Goal: Book appointment/travel/reservation

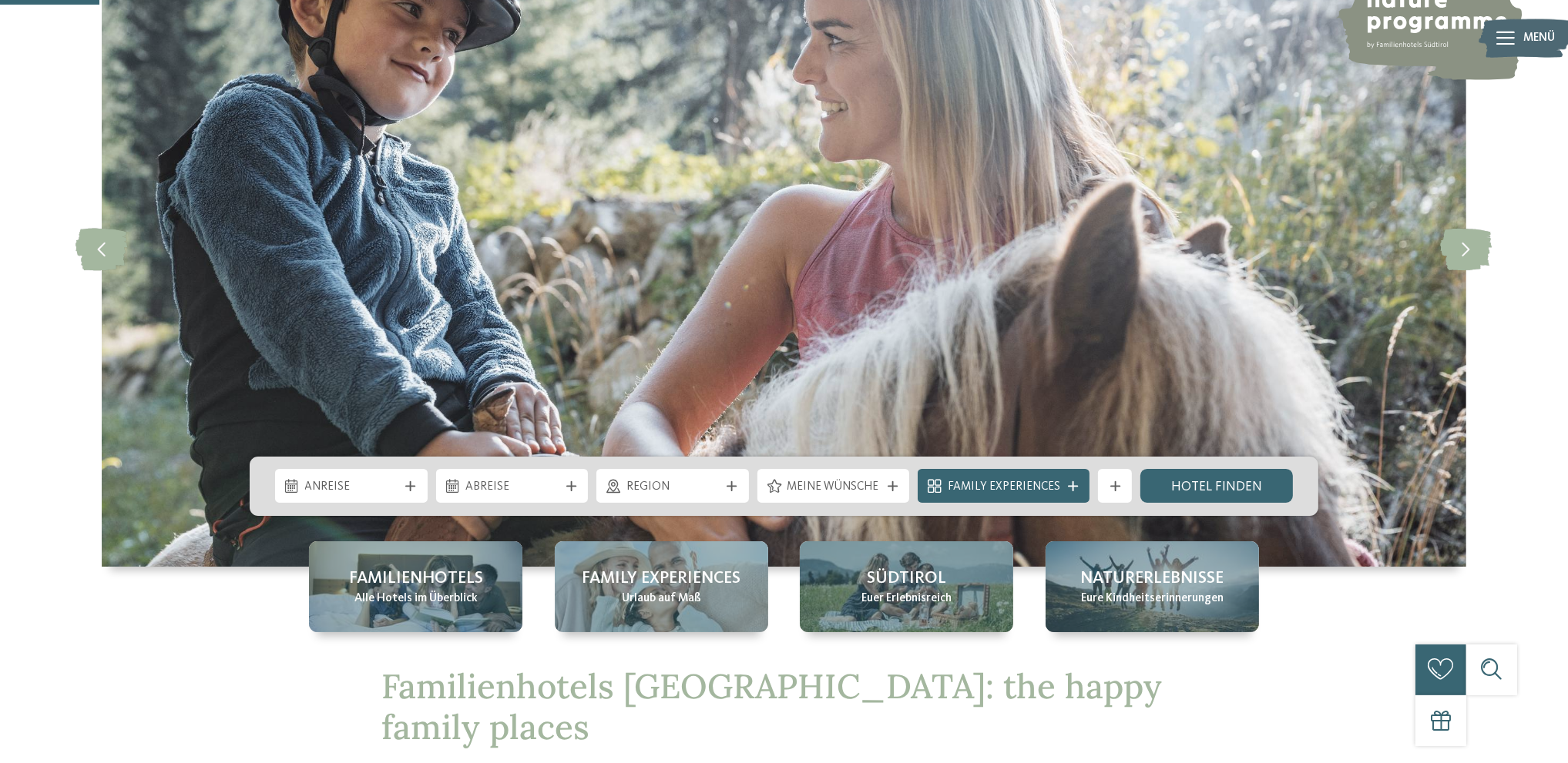
scroll to position [539, 0]
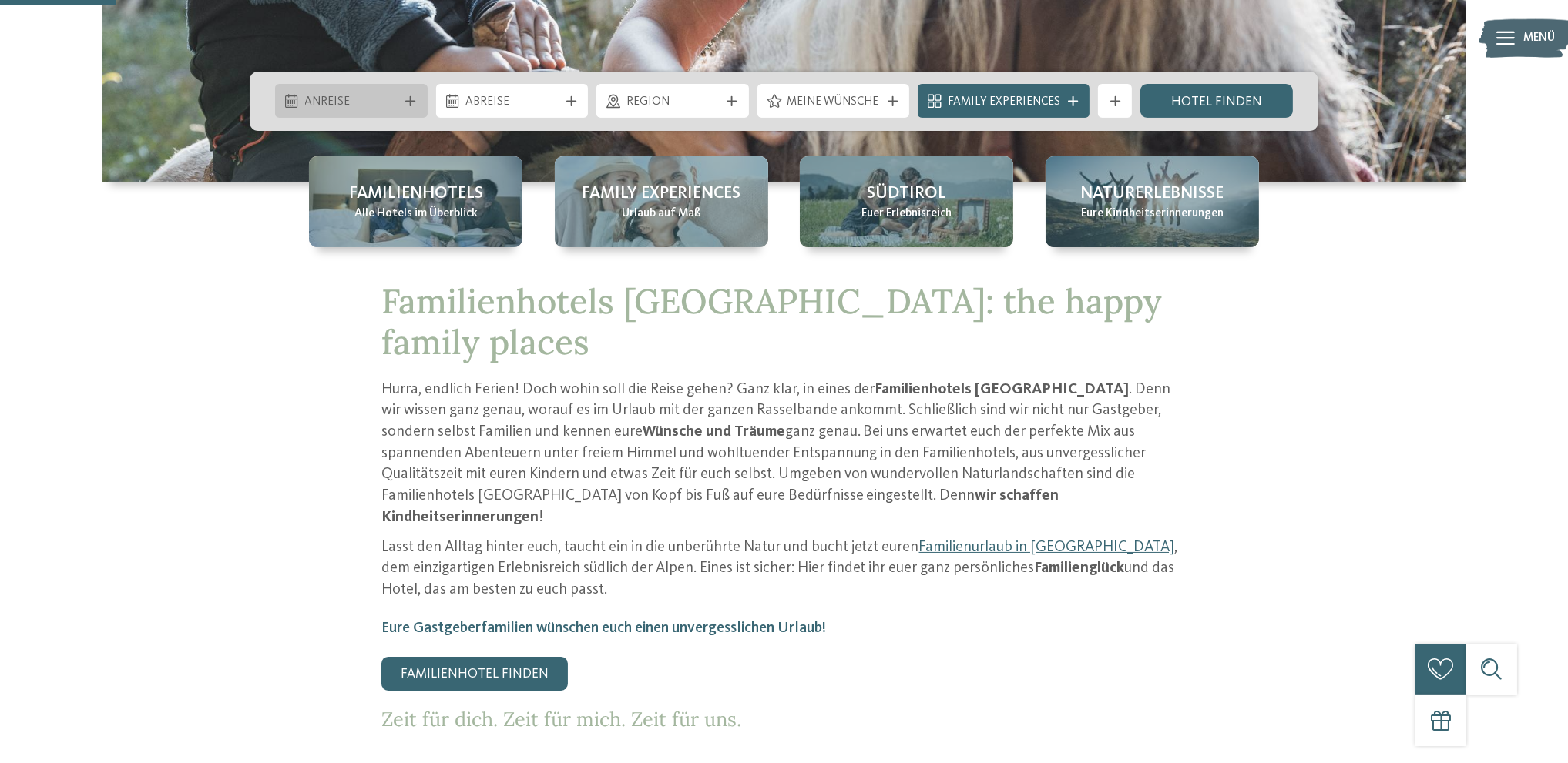
click at [405, 101] on div at bounding box center [410, 101] width 17 height 10
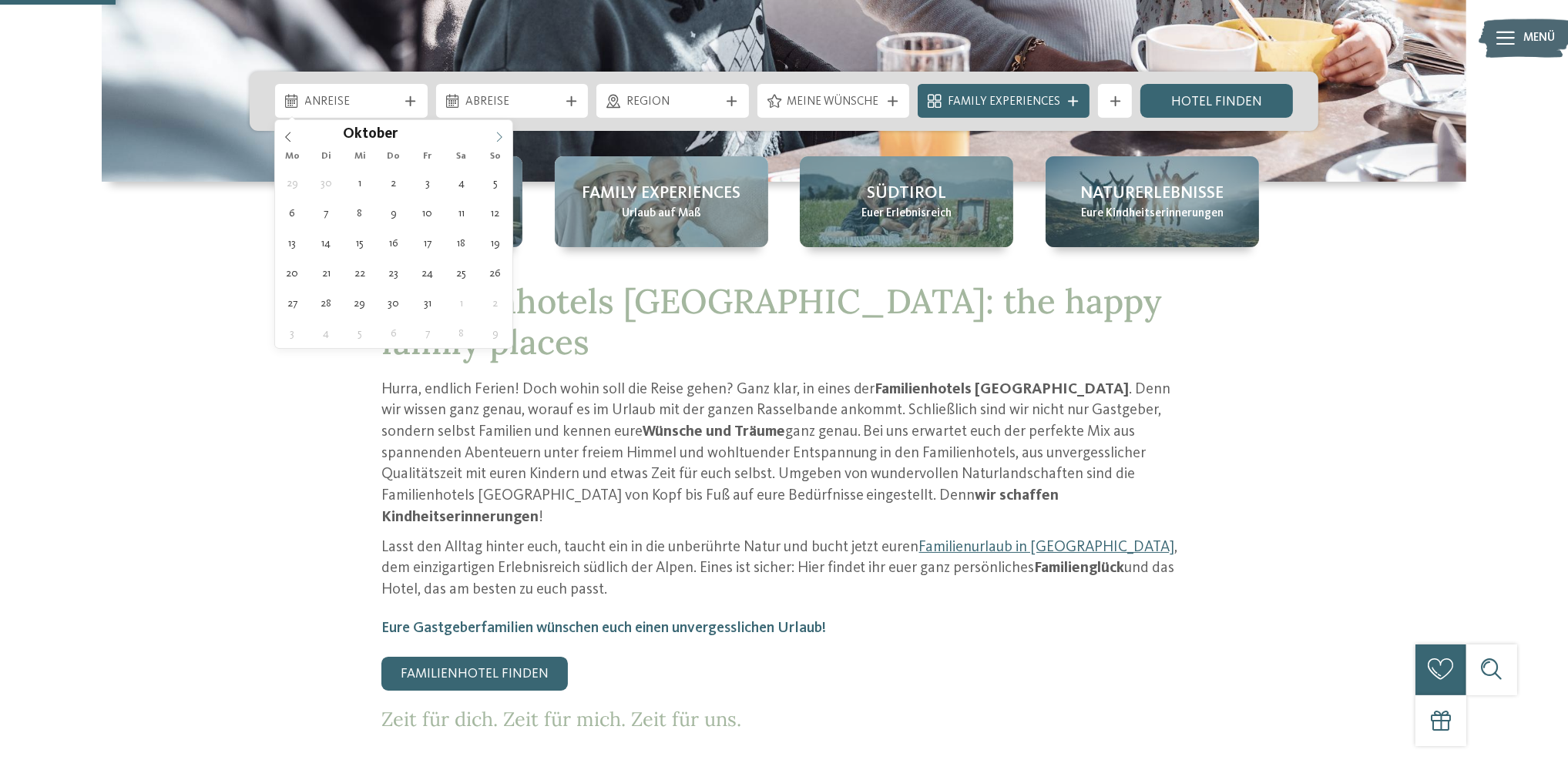
click at [495, 126] on span at bounding box center [499, 133] width 26 height 26
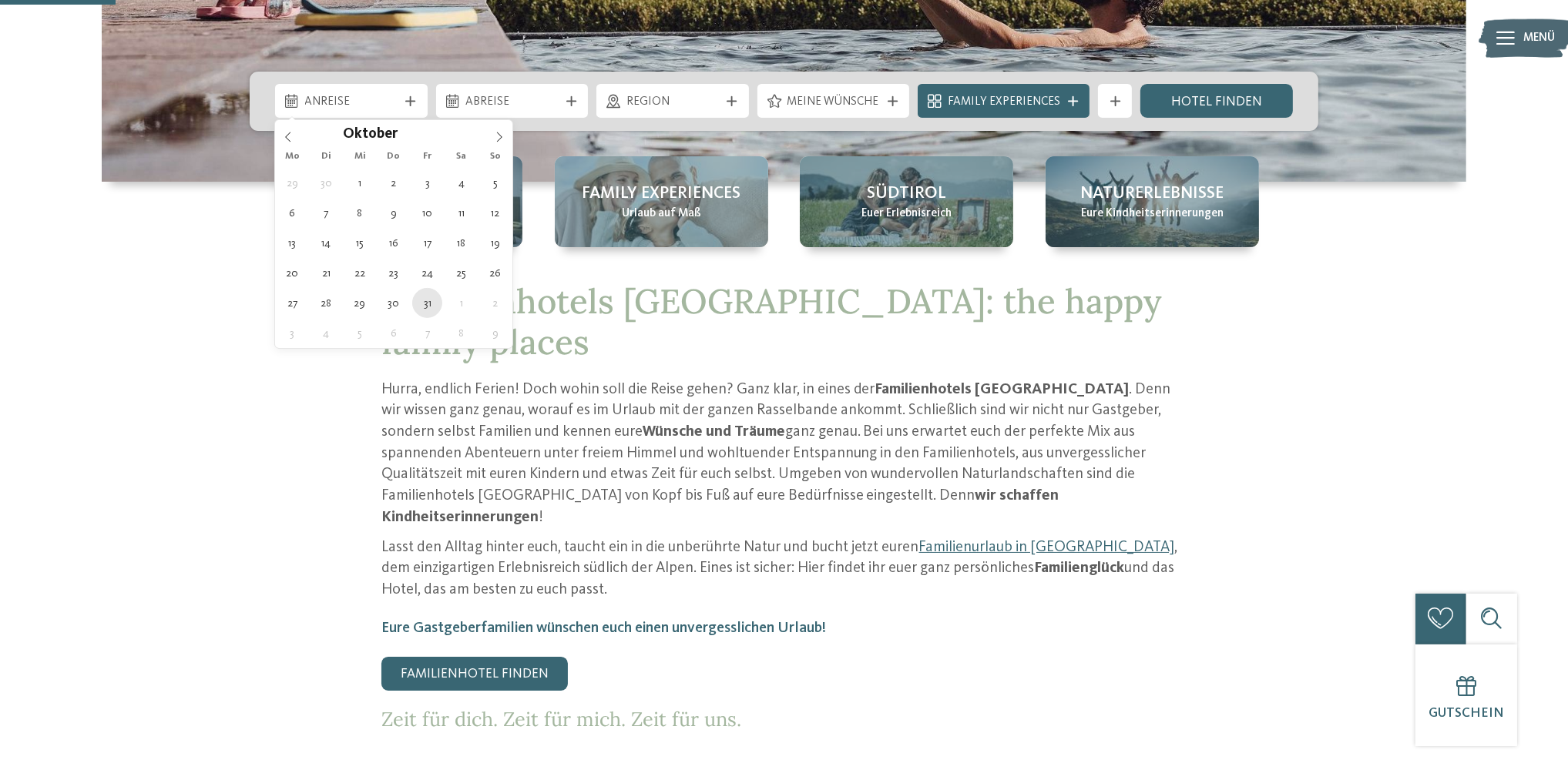
type div "31.10.2025"
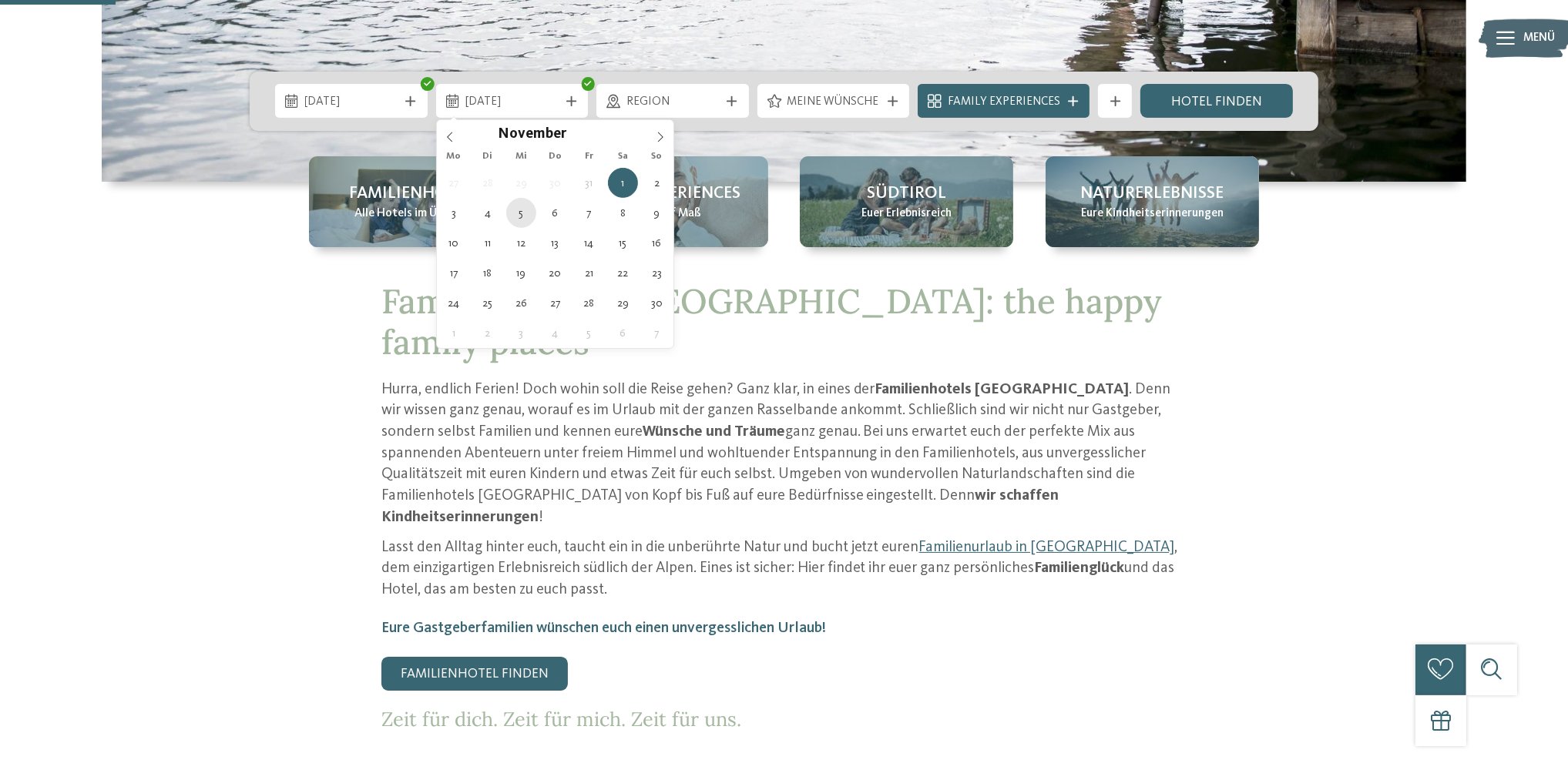
type div "05.11.2025"
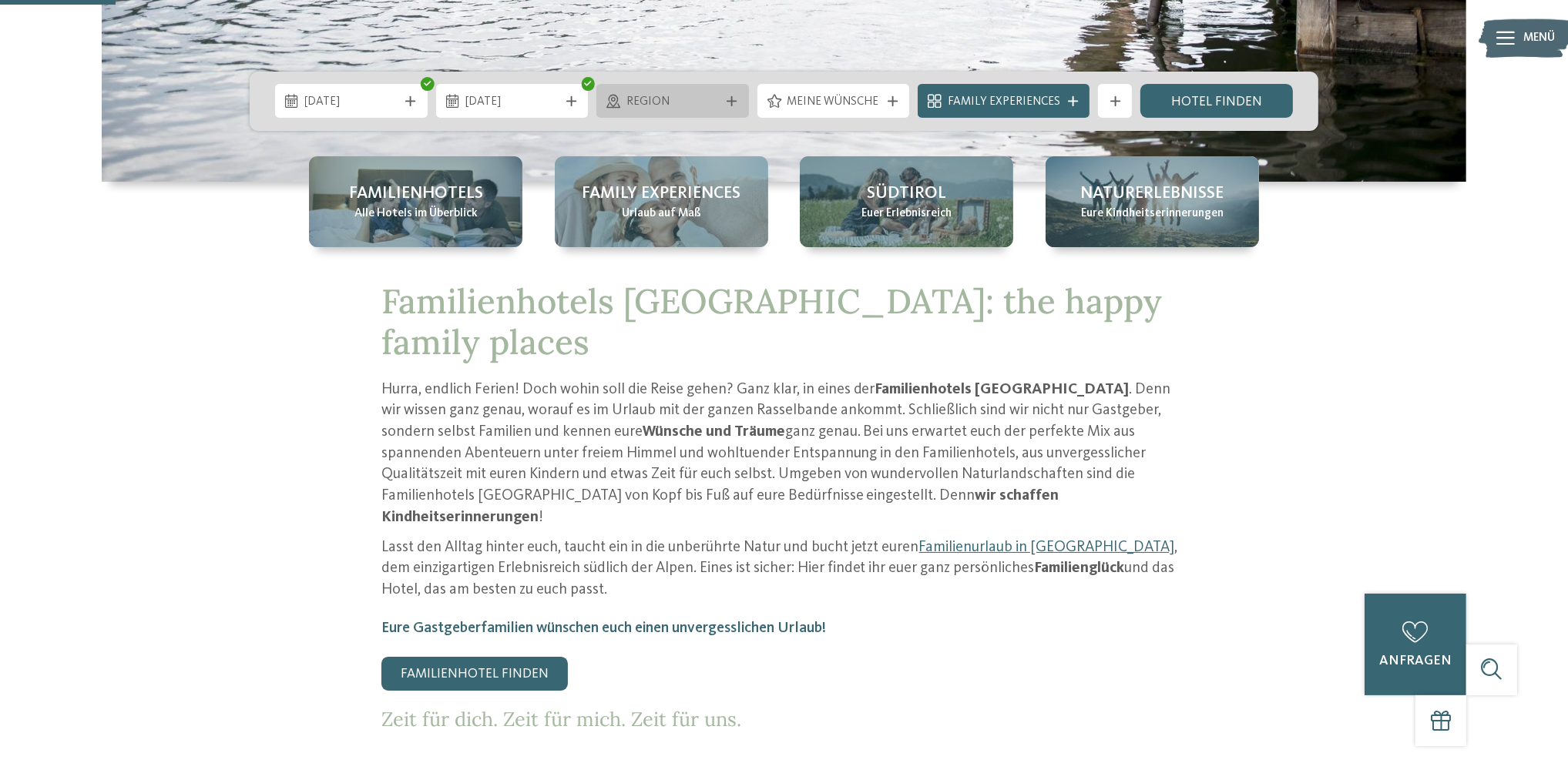
click at [740, 102] on div at bounding box center [731, 101] width 17 height 10
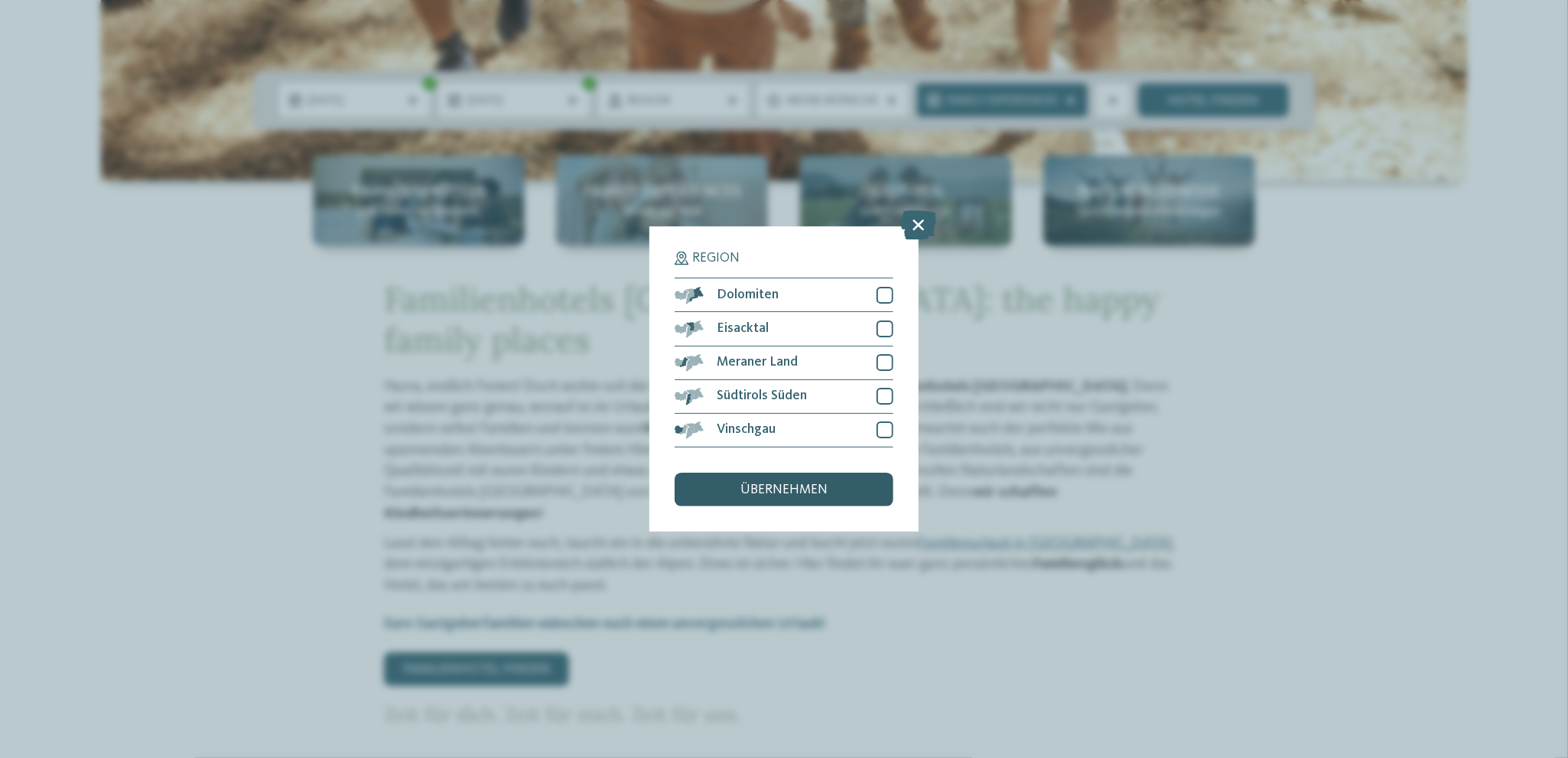
click at [775, 492] on span "übernehmen" at bounding box center [784, 490] width 87 height 14
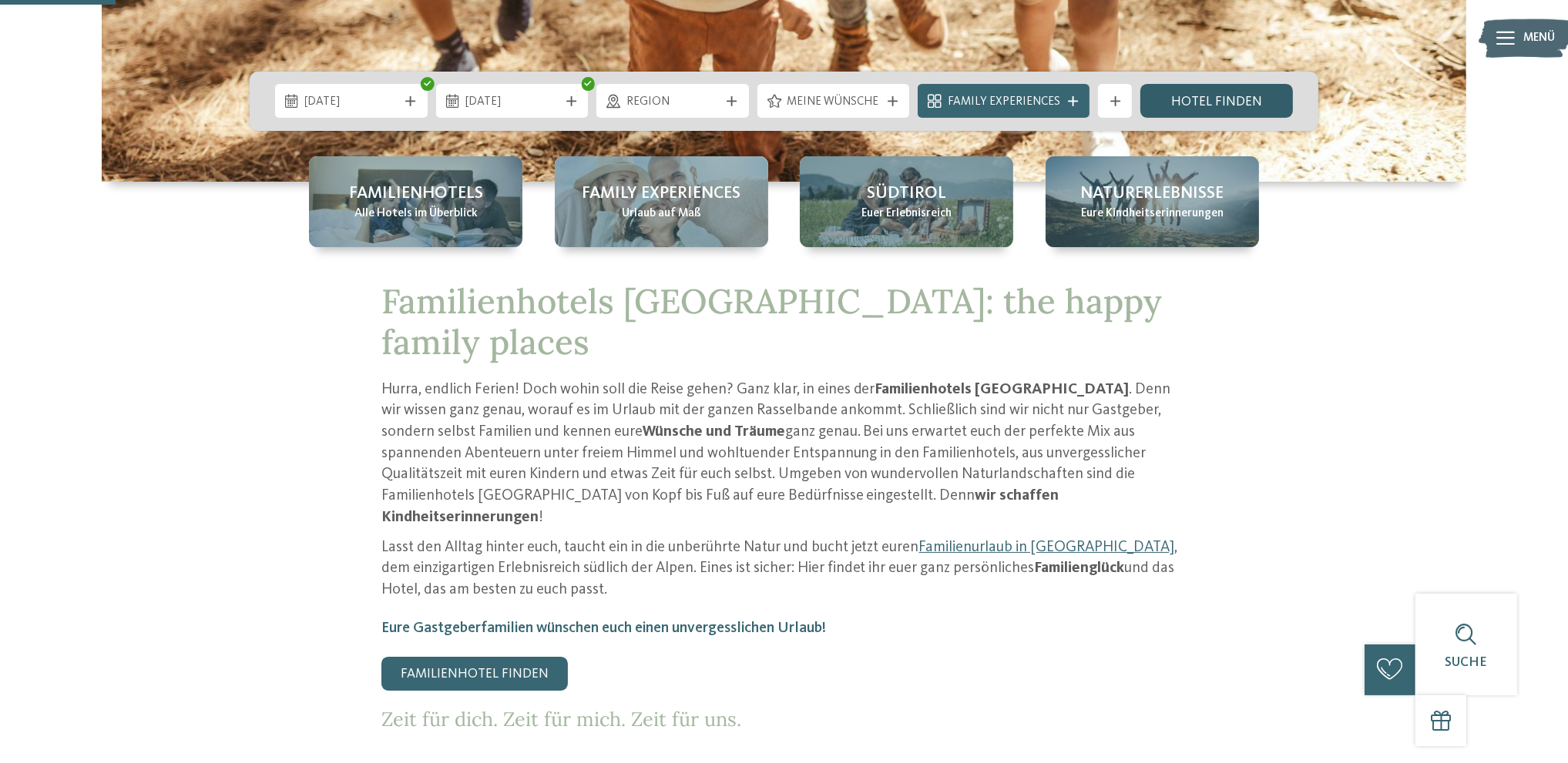
click at [1225, 101] on link "Hotel finden" at bounding box center [1216, 100] width 153 height 34
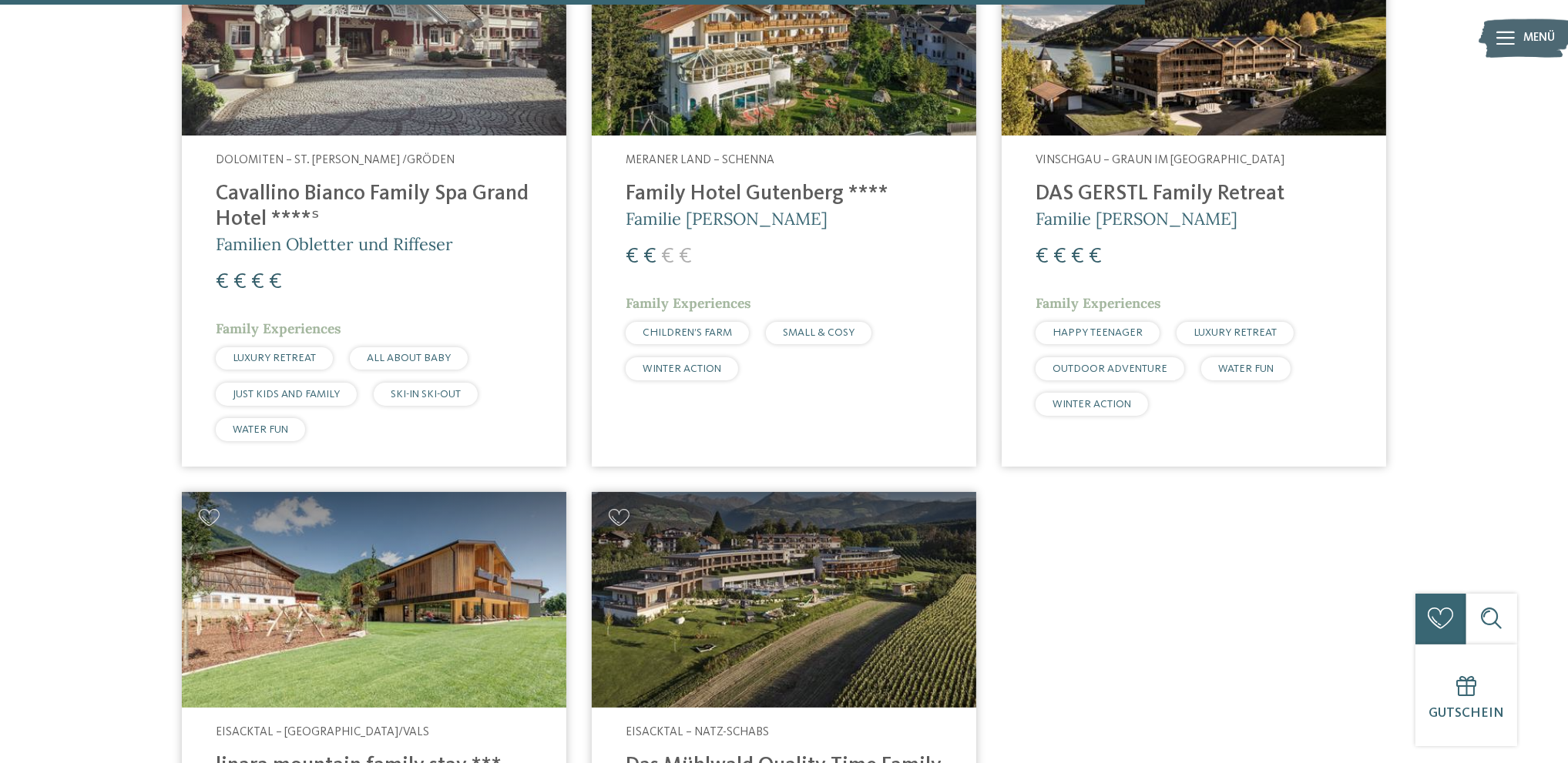
scroll to position [3070, 0]
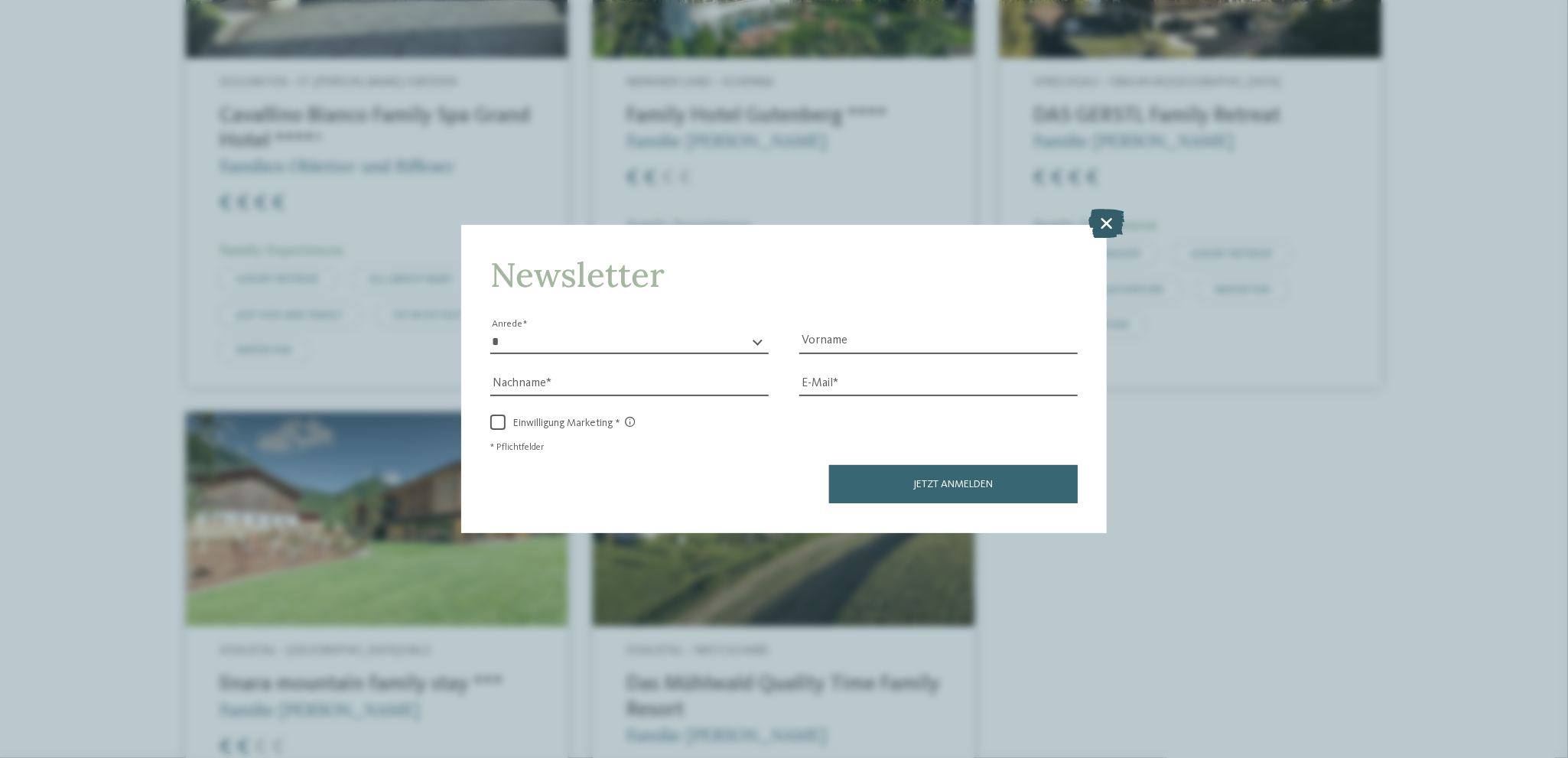
click at [1105, 224] on icon at bounding box center [1107, 223] width 36 height 29
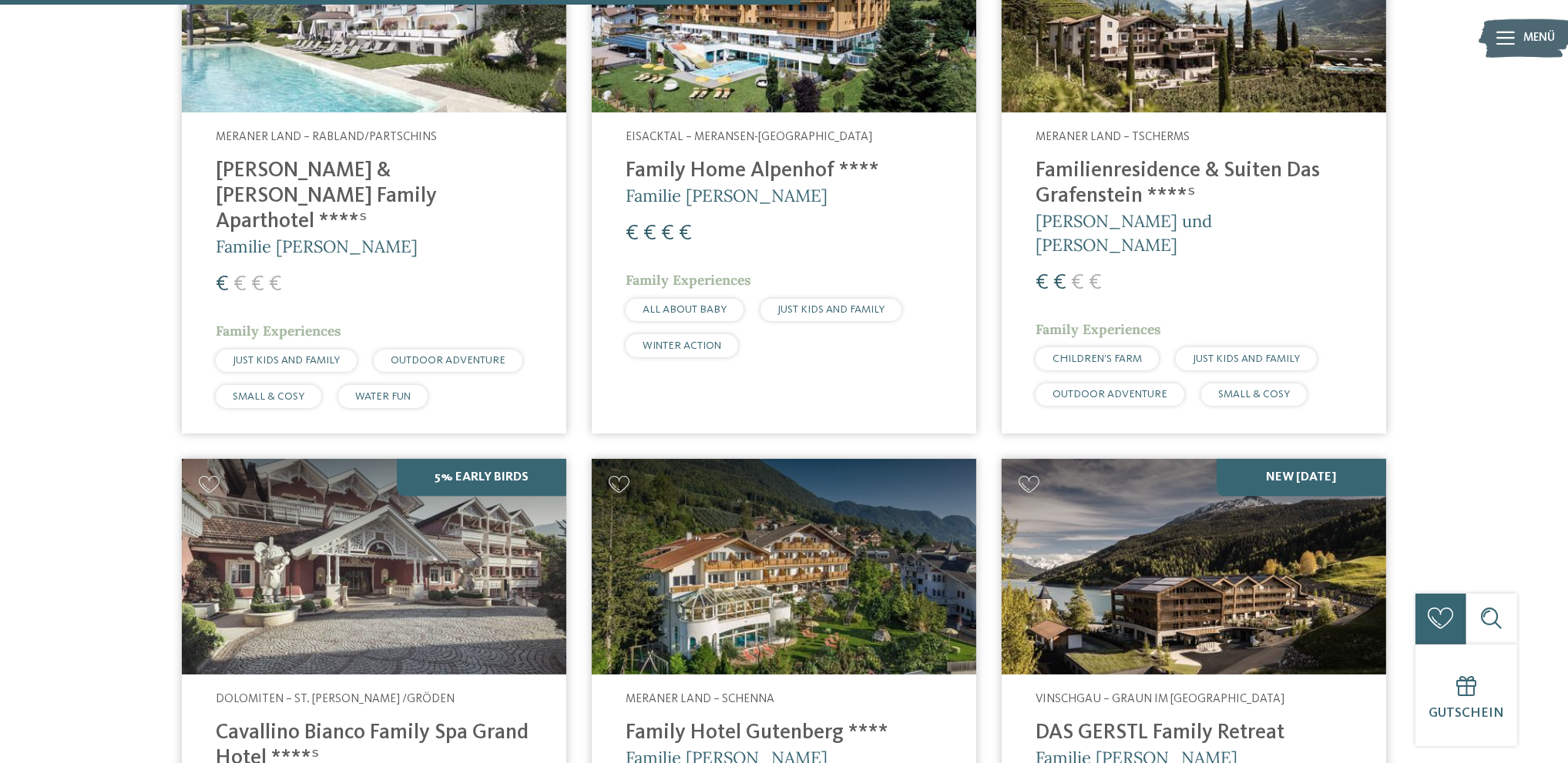
scroll to position [1993, 0]
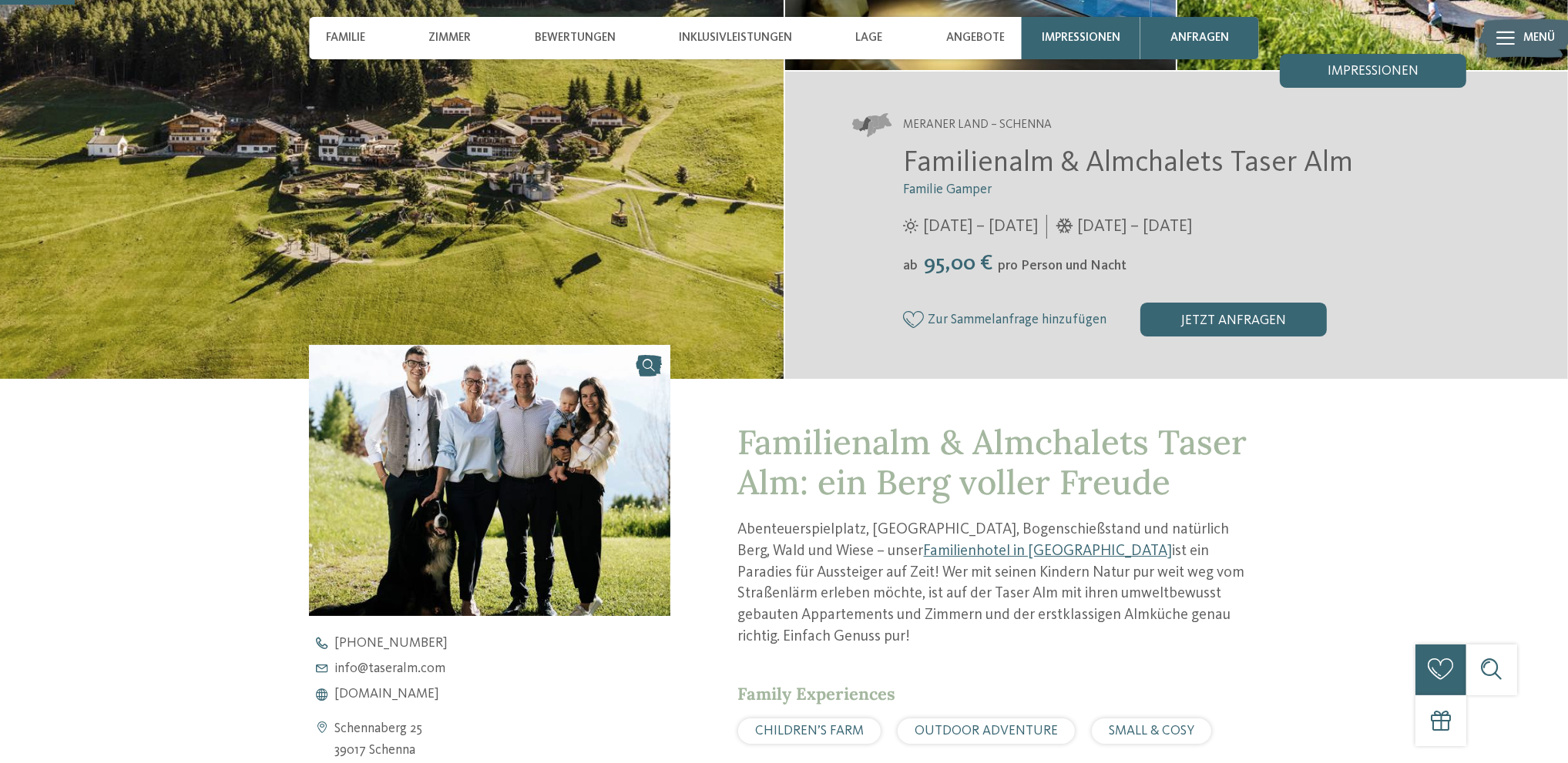
scroll to position [385, 0]
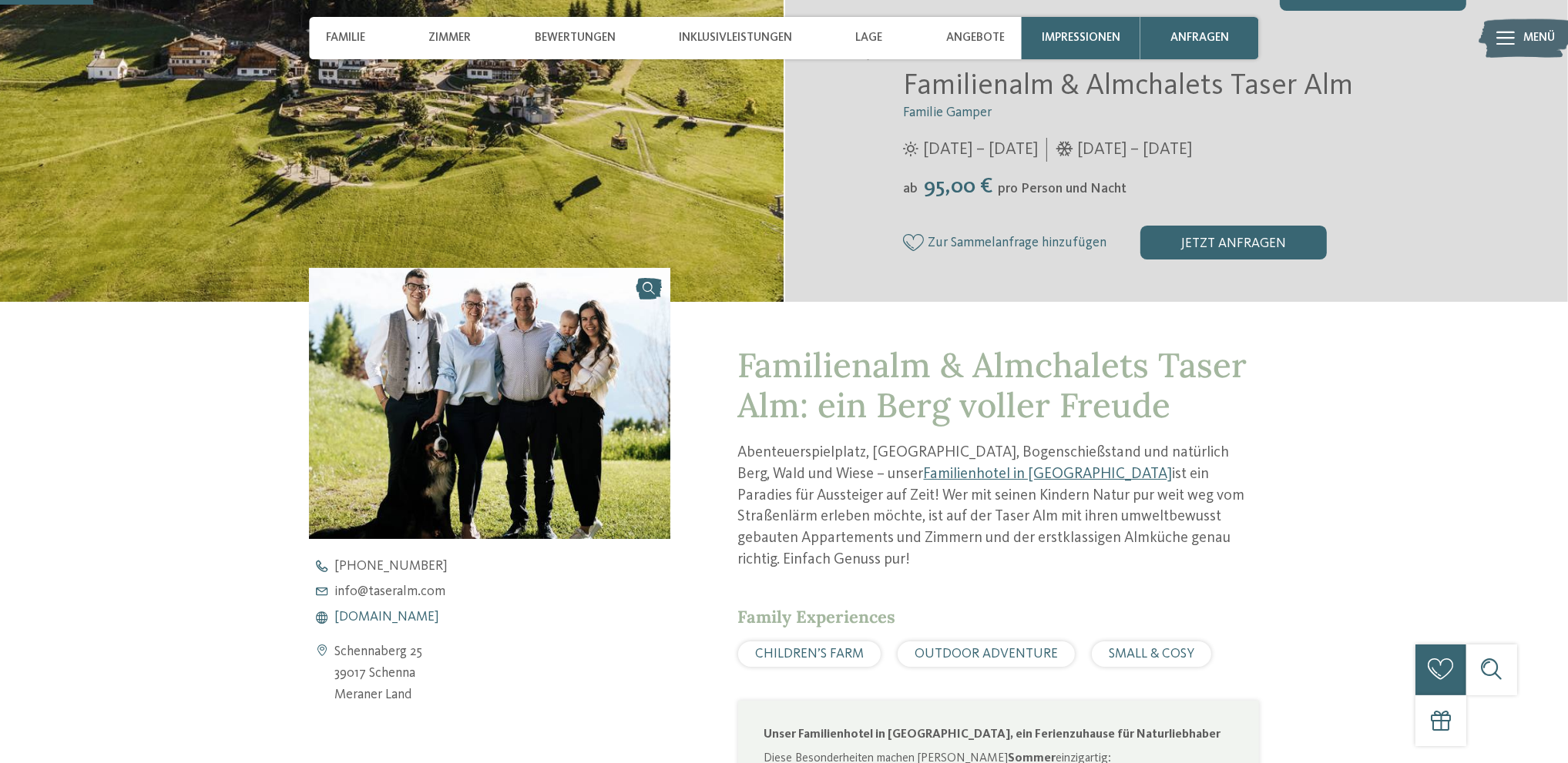
click at [380, 618] on span "www.taseralm.com" at bounding box center [386, 618] width 105 height 14
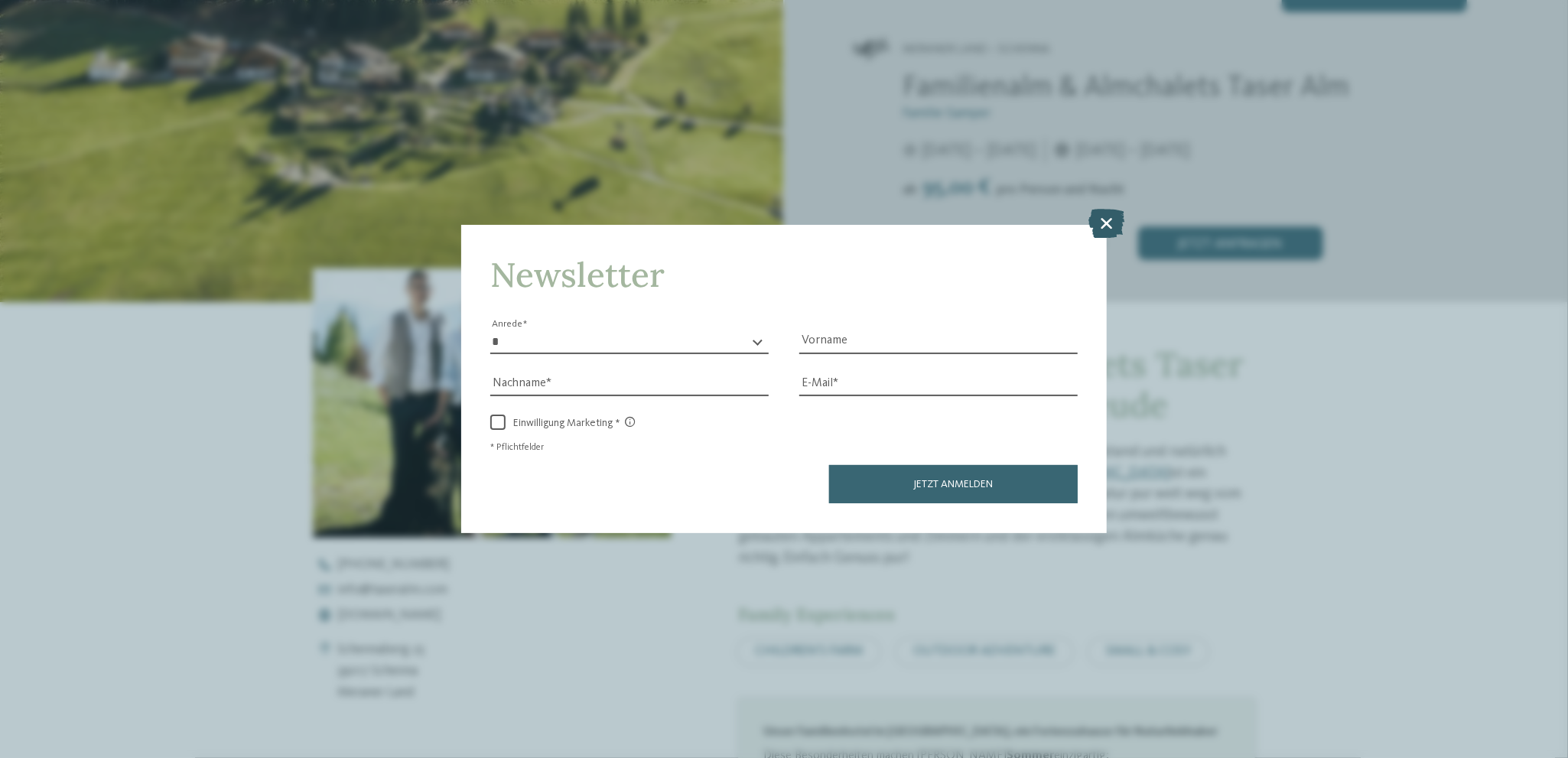
click at [1106, 224] on icon at bounding box center [1107, 223] width 36 height 29
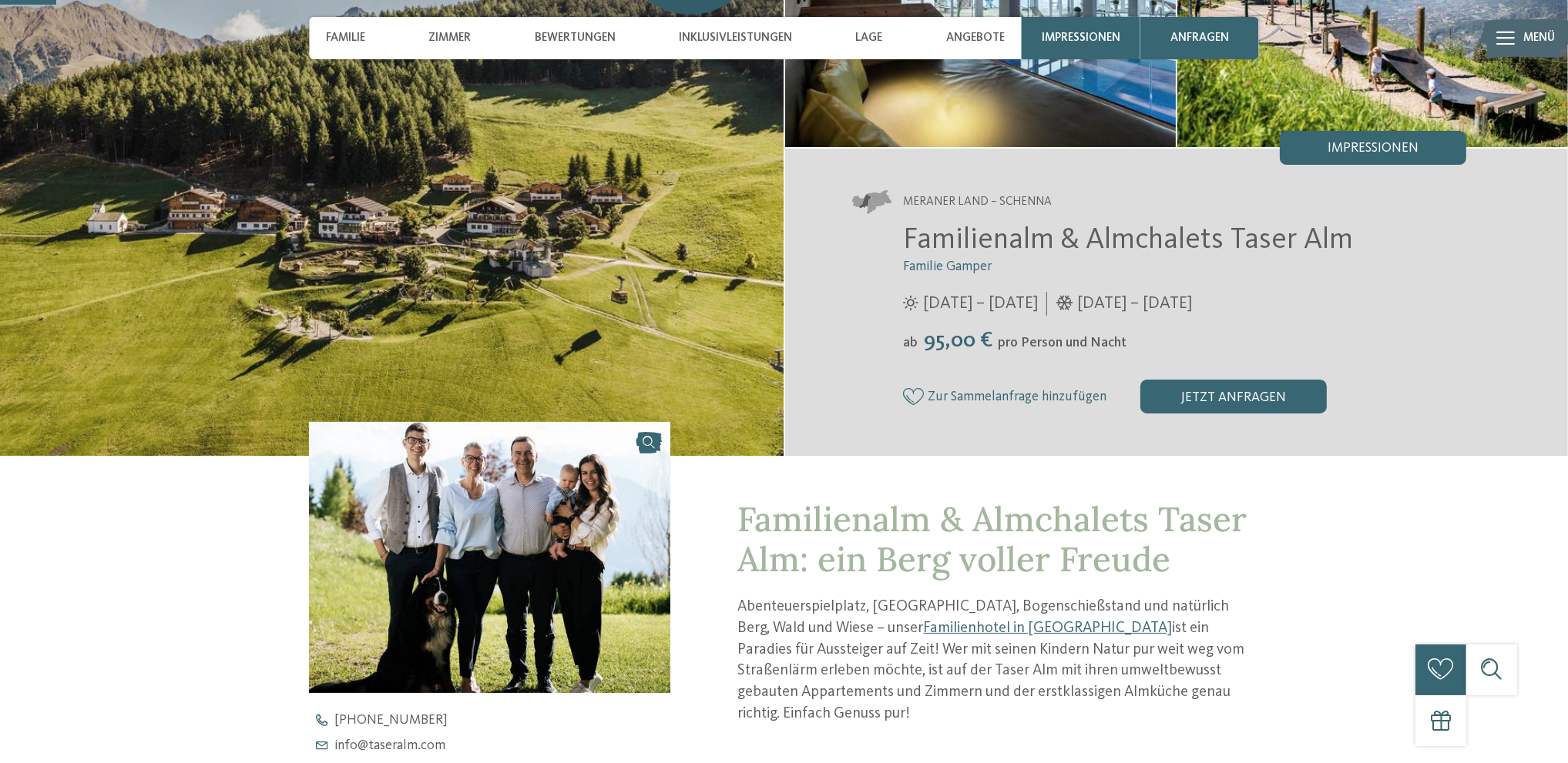
scroll to position [0, 0]
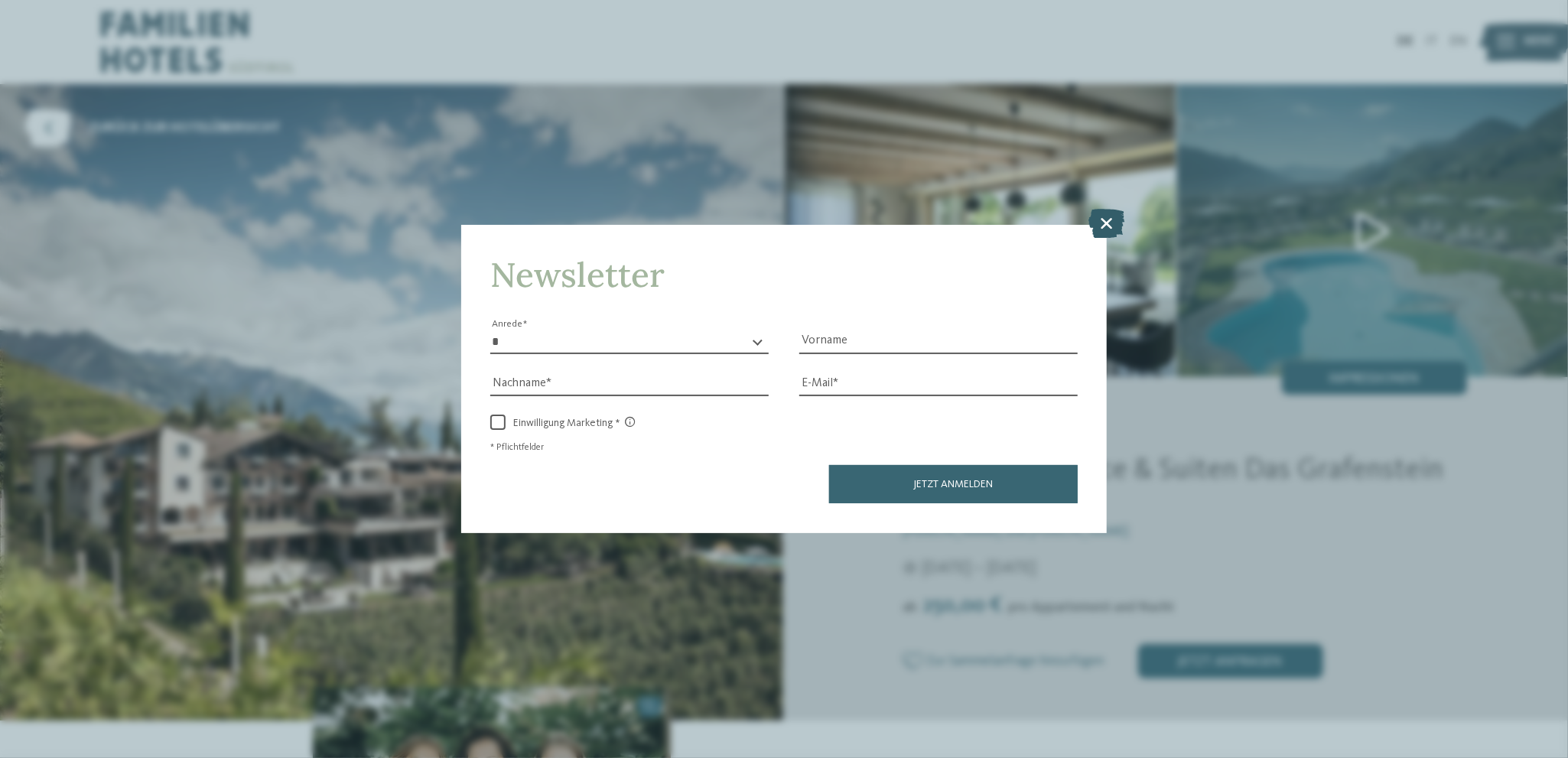
click at [1102, 221] on icon at bounding box center [1107, 223] width 36 height 29
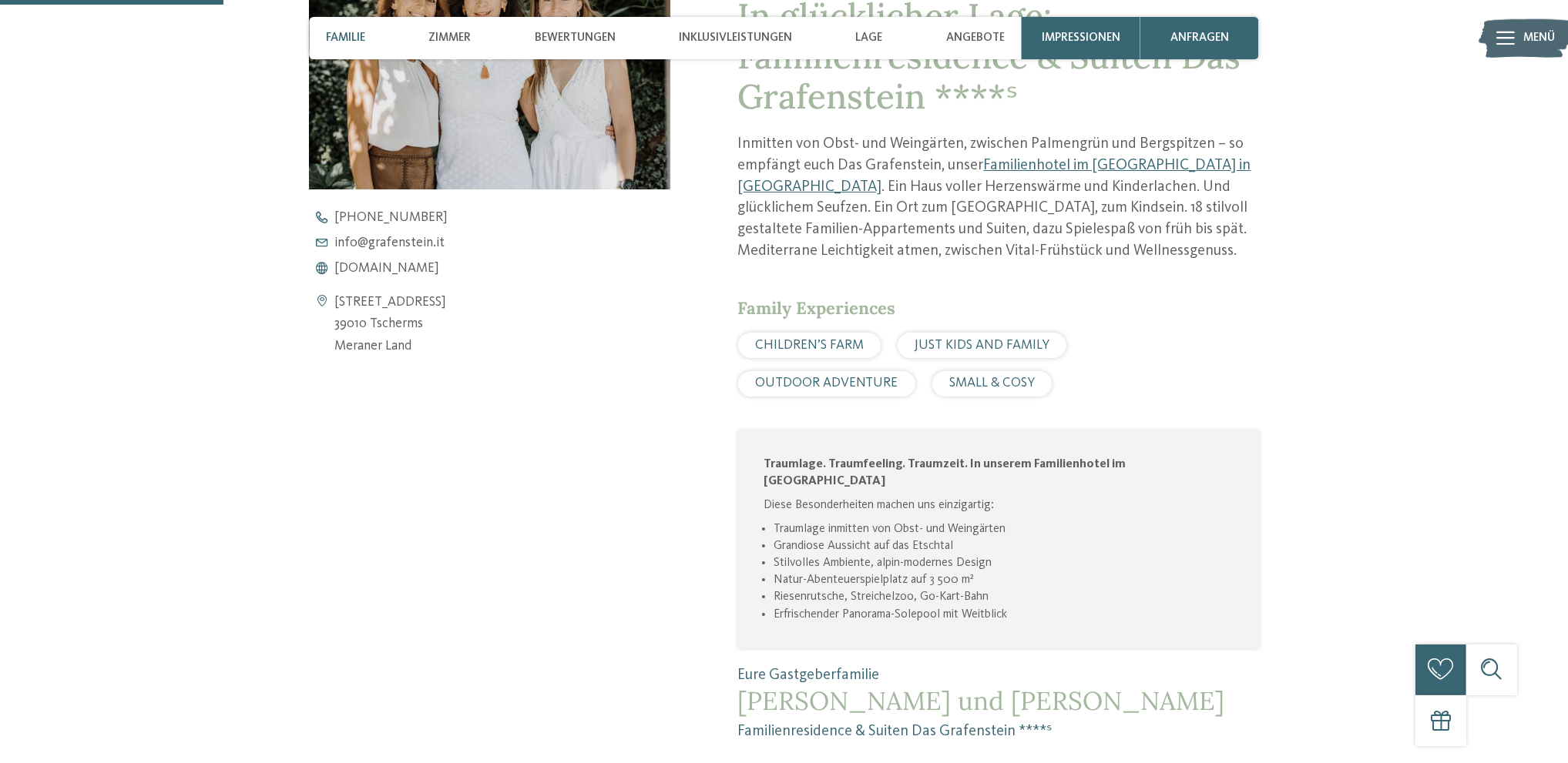
scroll to position [847, 0]
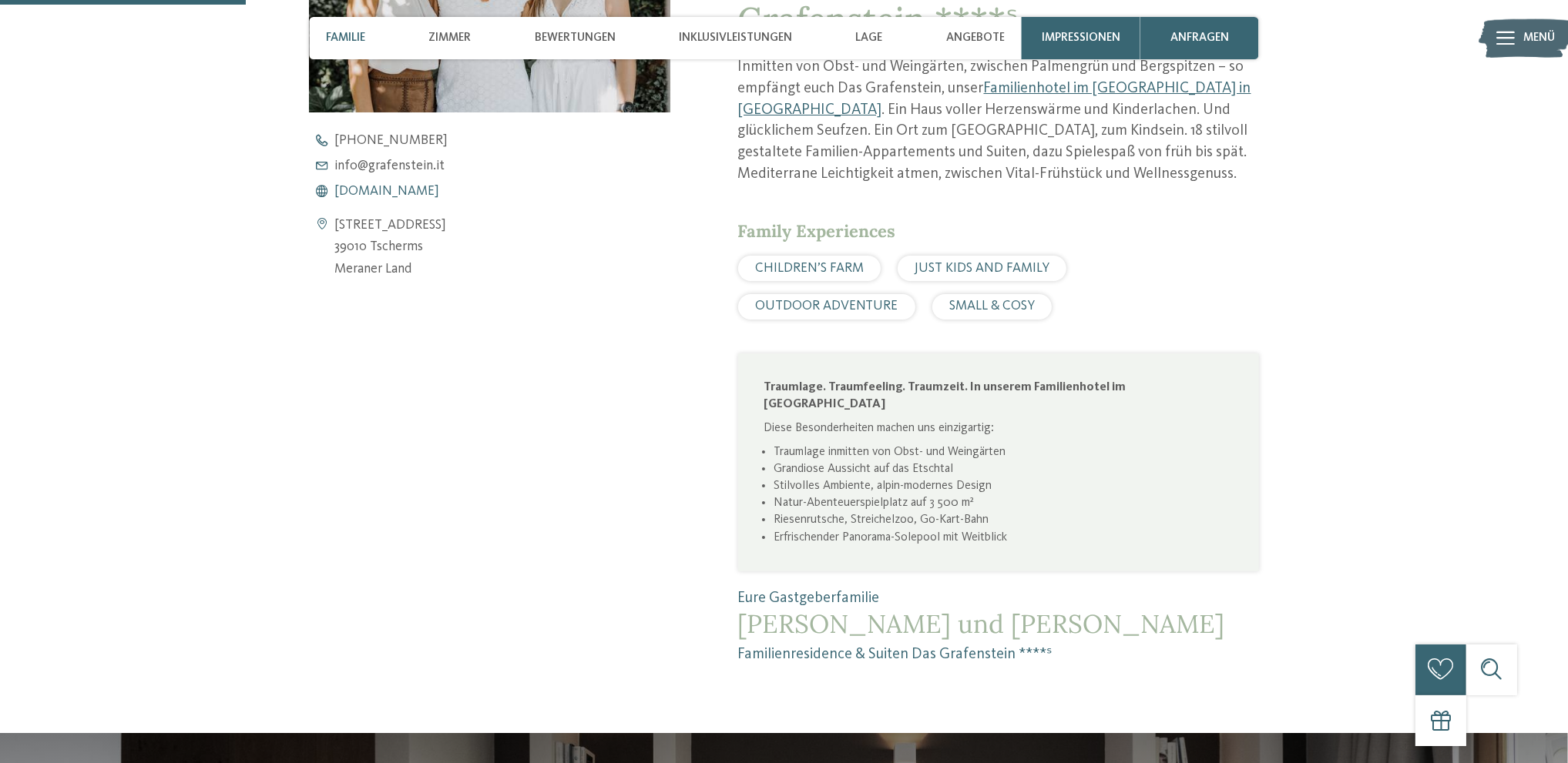
click at [383, 193] on span "[DOMAIN_NAME]" at bounding box center [386, 192] width 105 height 14
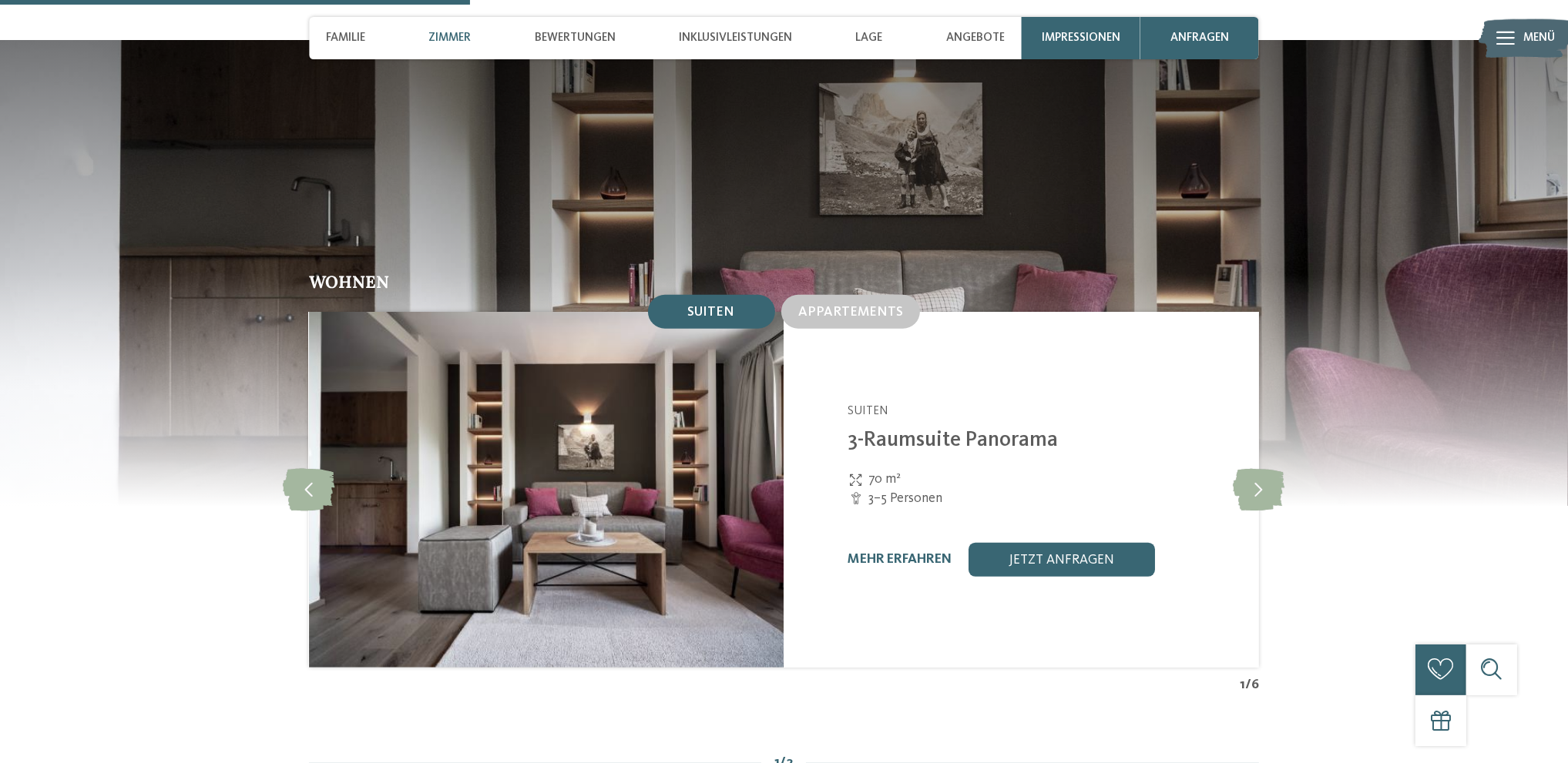
scroll to position [1617, 0]
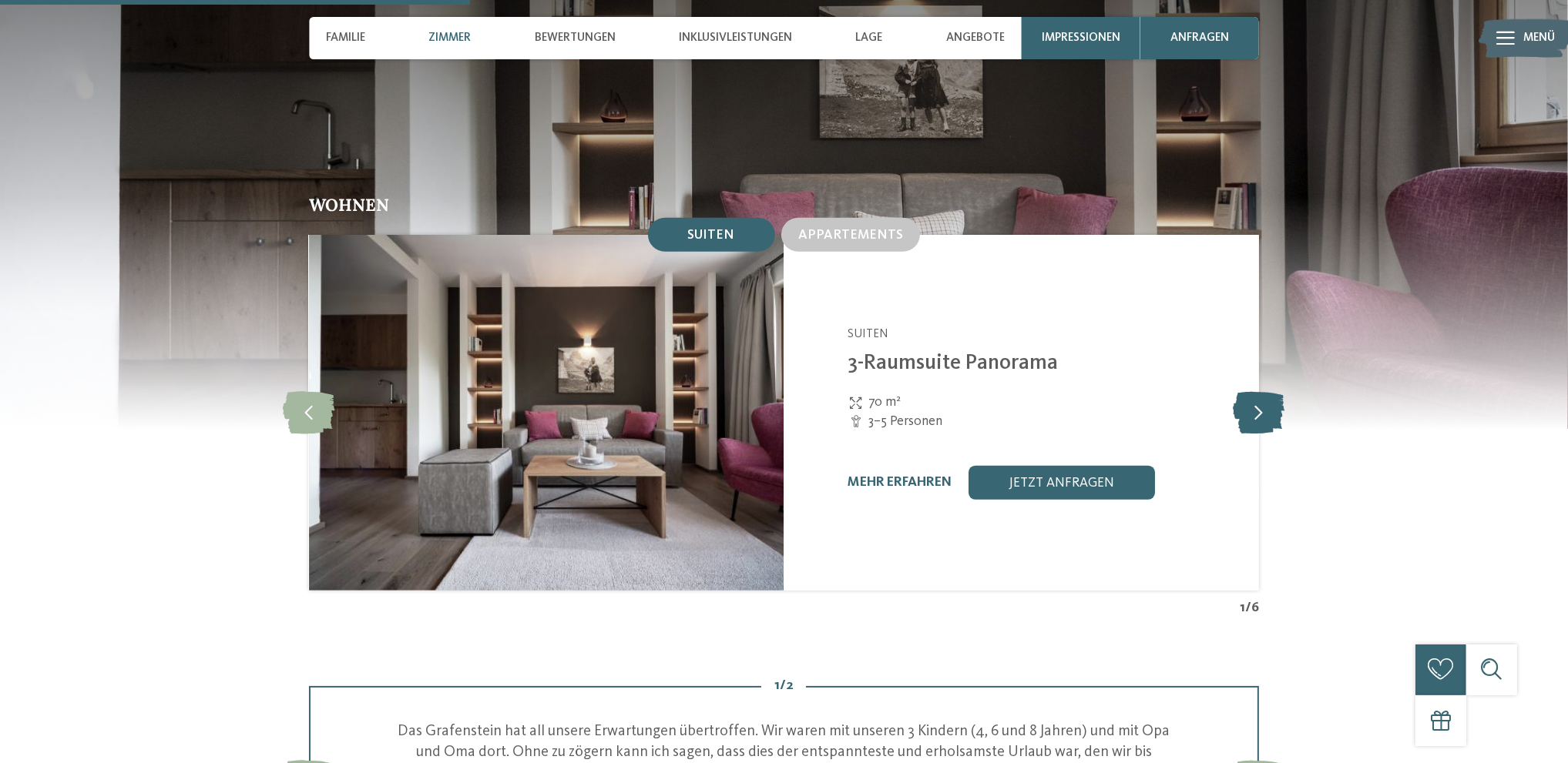
click at [1253, 391] on icon at bounding box center [1258, 412] width 51 height 43
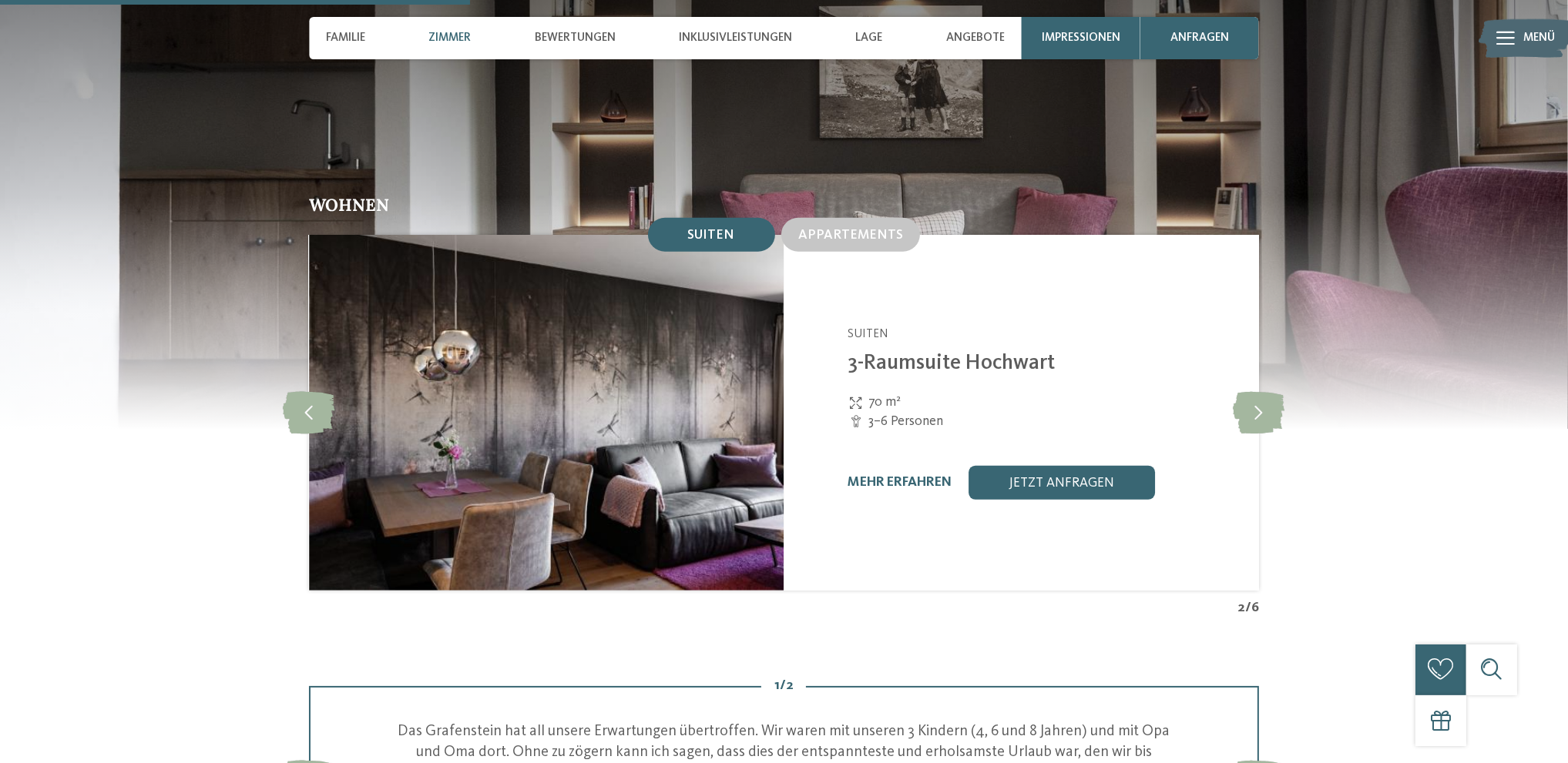
click at [709, 229] on span "Suiten" at bounding box center [710, 235] width 47 height 13
click at [715, 229] on span "Suiten" at bounding box center [710, 235] width 47 height 13
click at [462, 36] on span "Zimmer" at bounding box center [450, 38] width 43 height 14
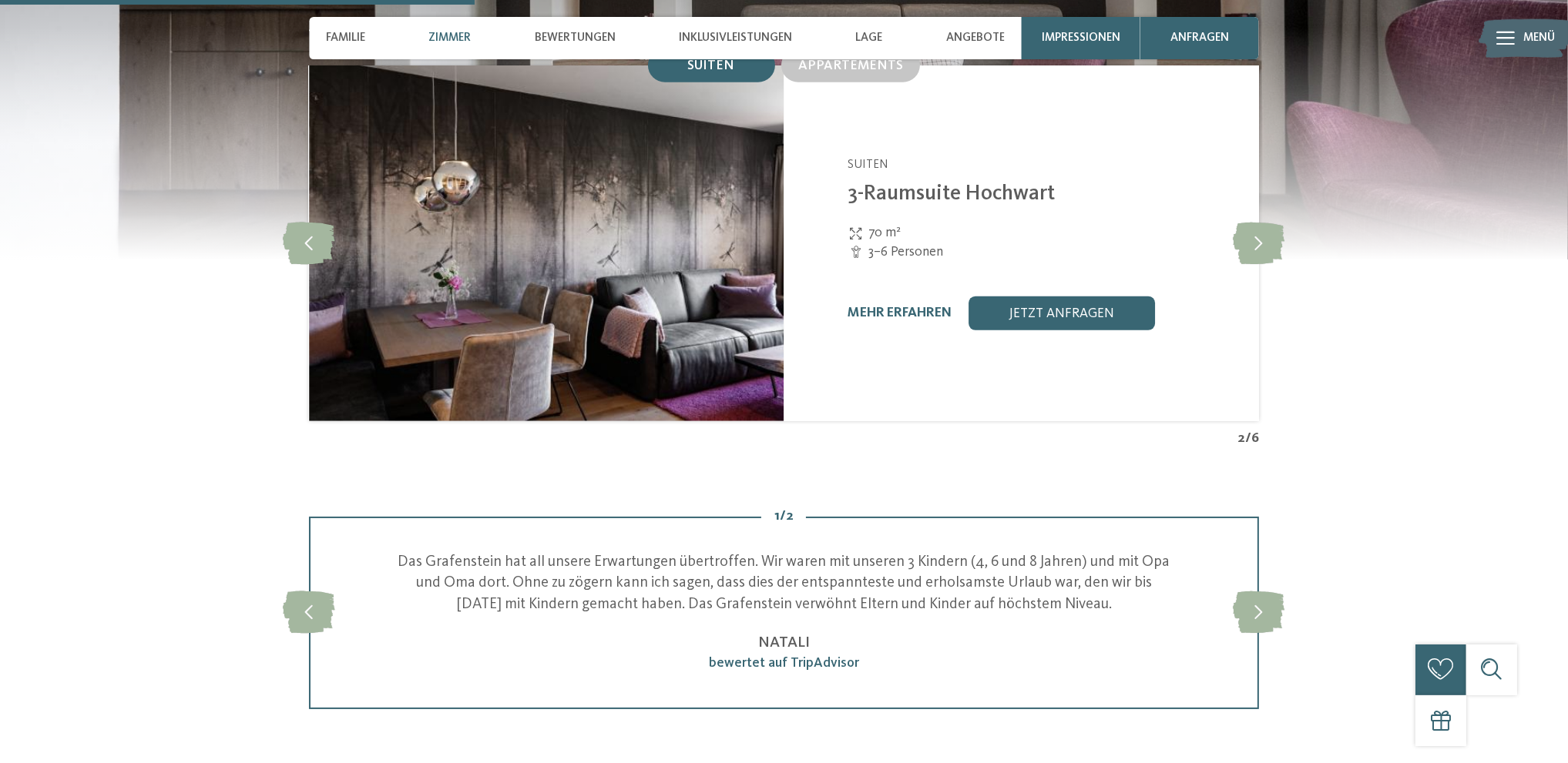
scroll to position [1632, 0]
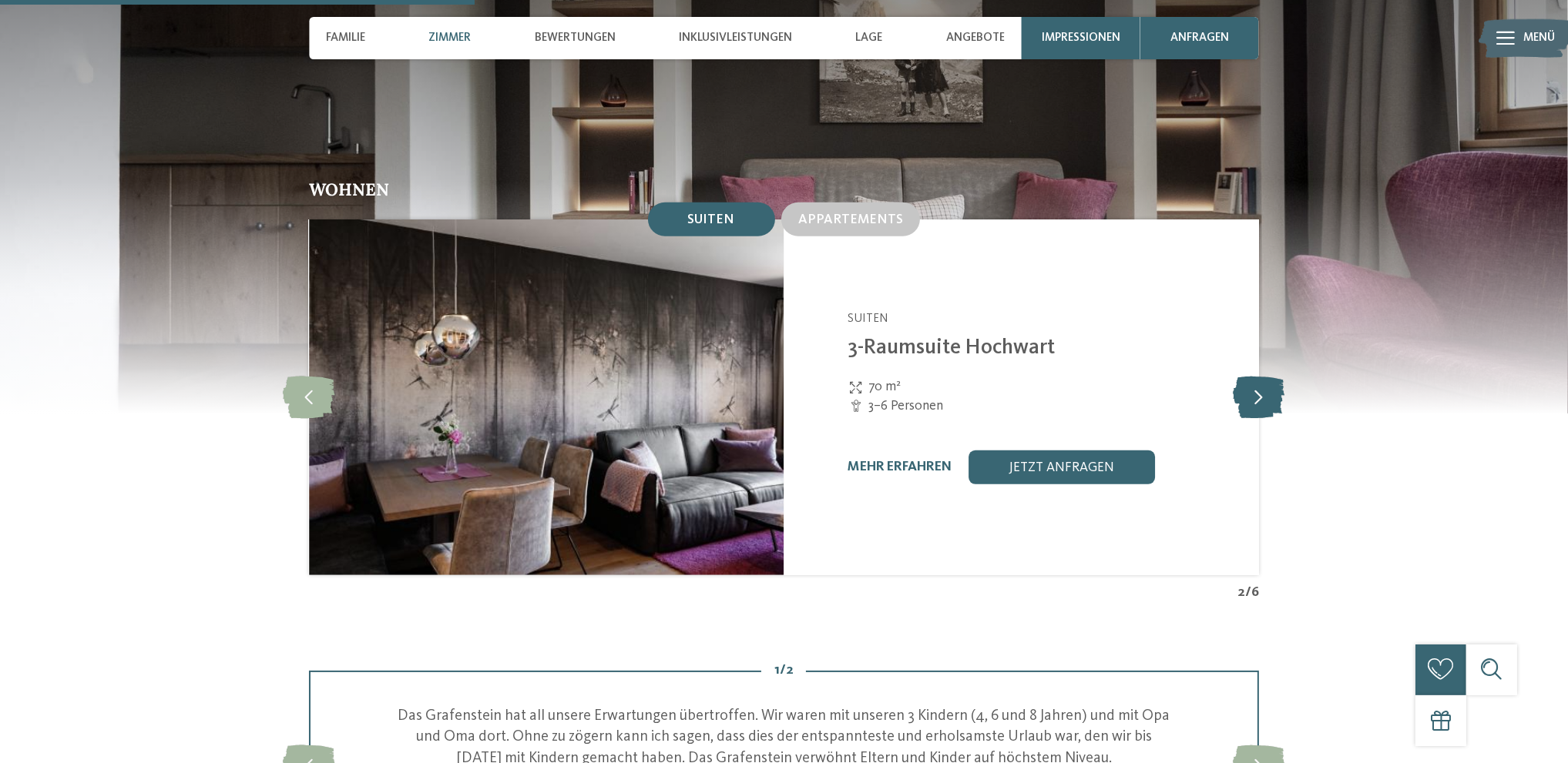
click at [1272, 378] on icon at bounding box center [1258, 397] width 51 height 43
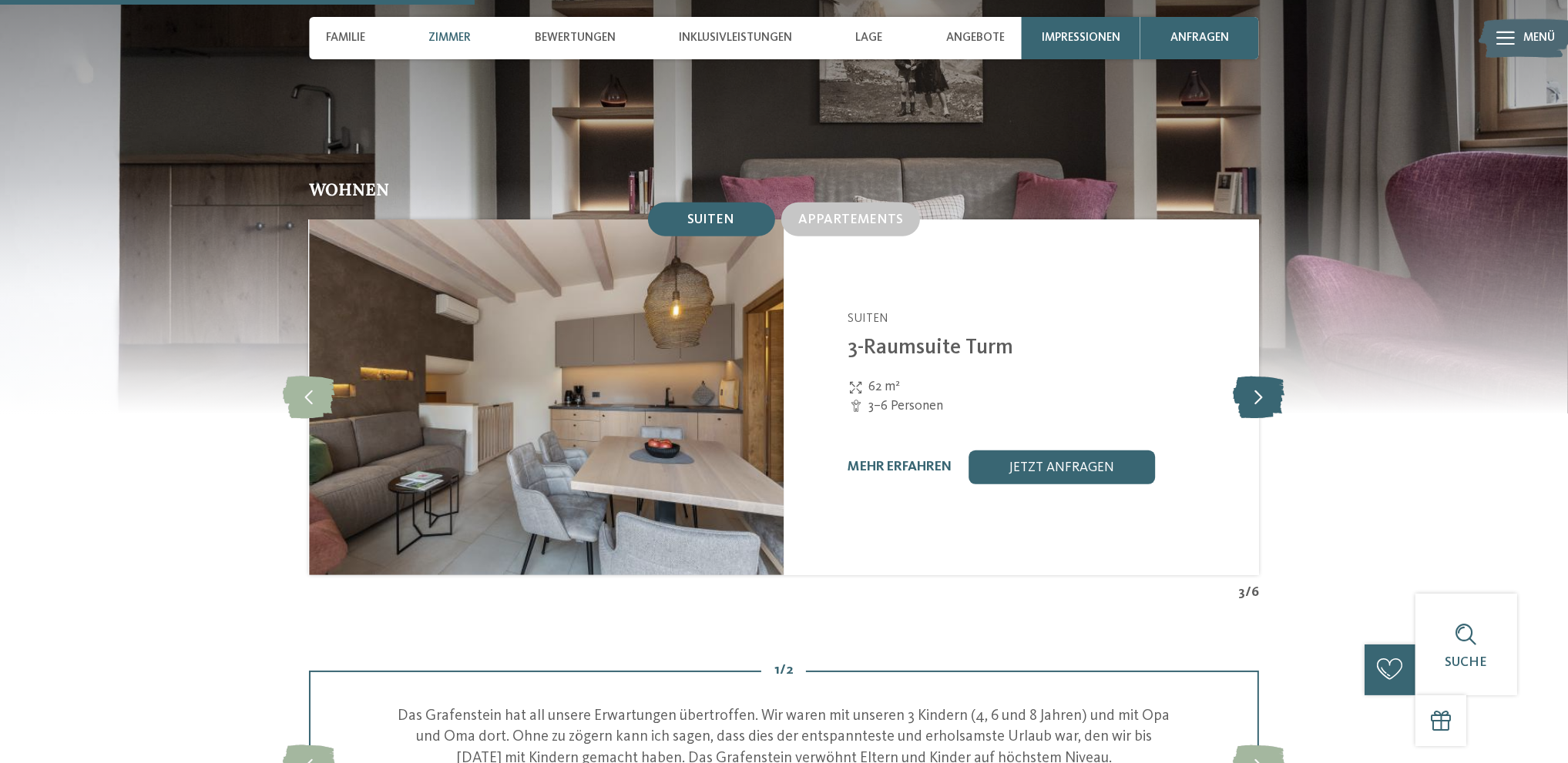
click at [1265, 378] on icon at bounding box center [1258, 397] width 51 height 43
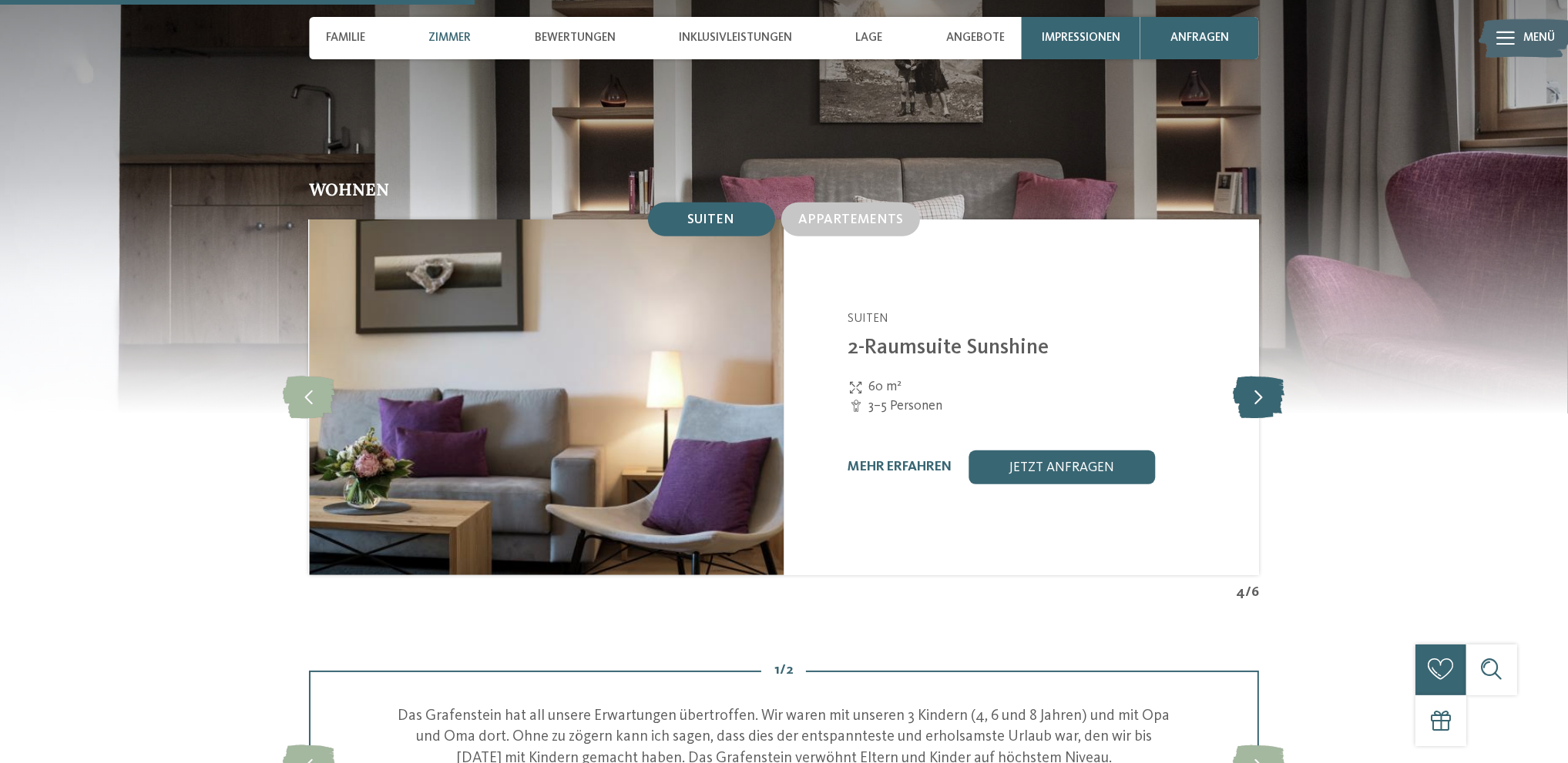
click at [1265, 378] on icon at bounding box center [1258, 397] width 51 height 43
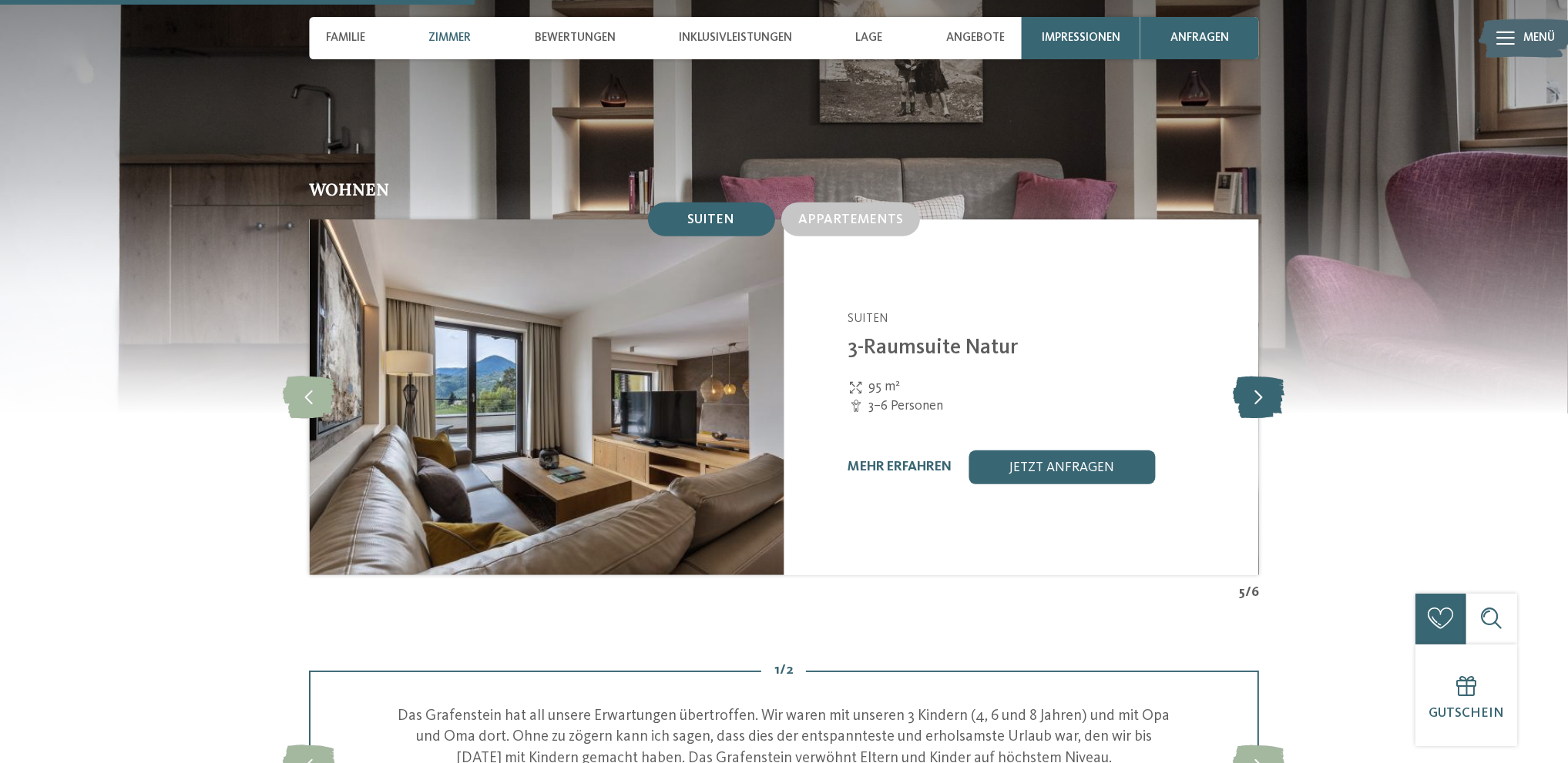
click at [1265, 378] on icon at bounding box center [1258, 397] width 51 height 43
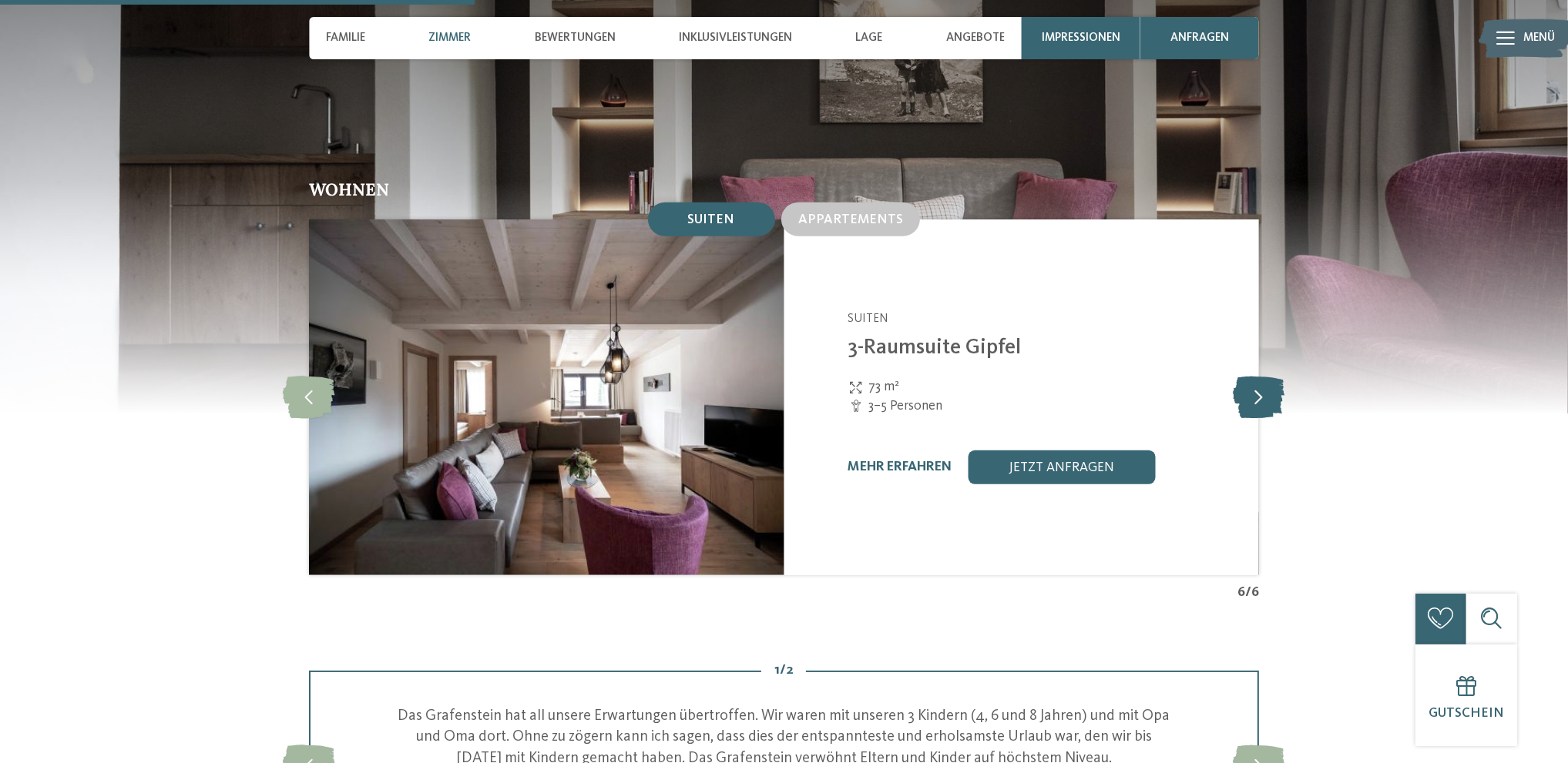
click at [1265, 378] on icon at bounding box center [1258, 397] width 51 height 43
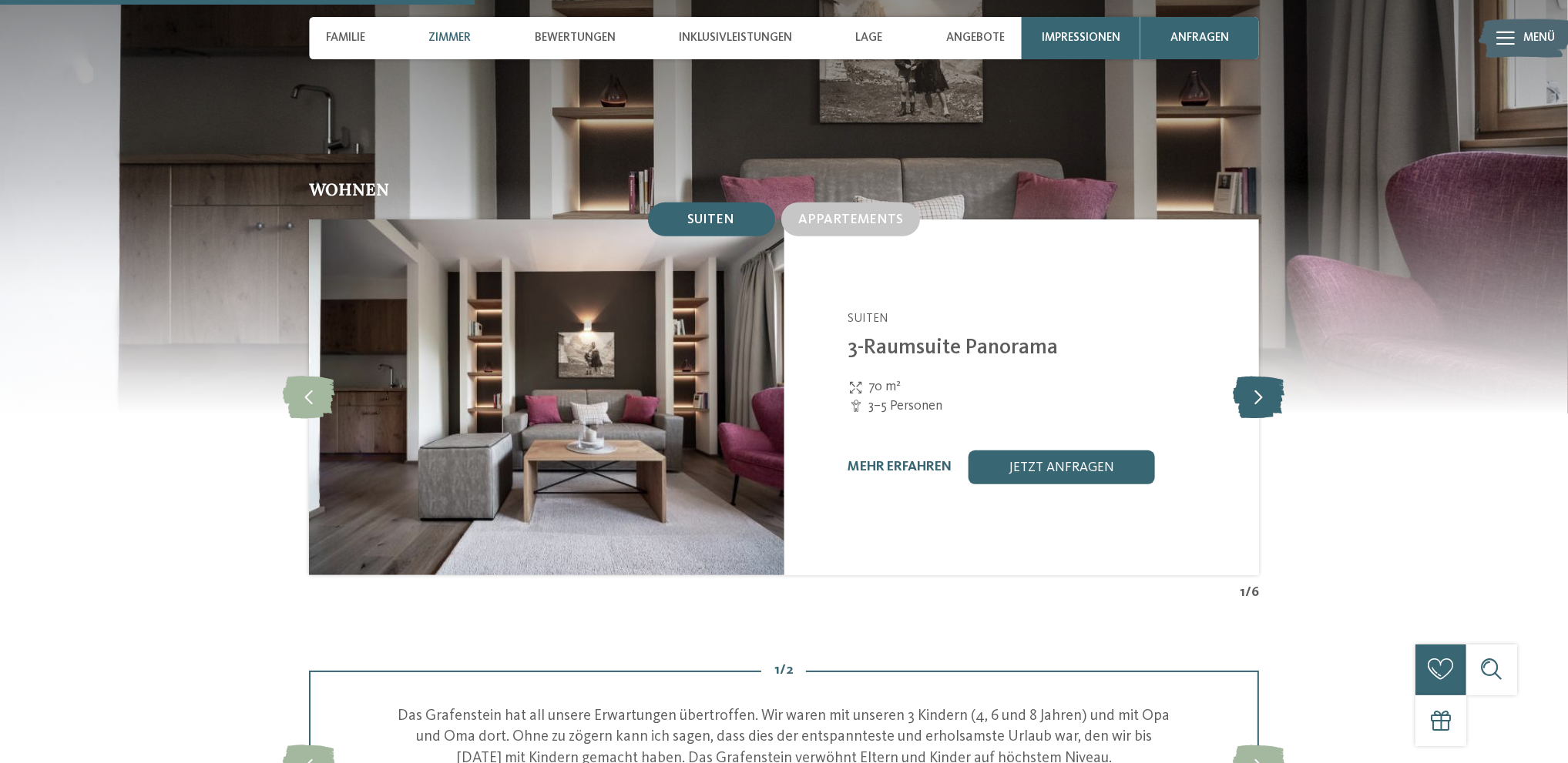
click at [1265, 378] on icon at bounding box center [1258, 397] width 51 height 43
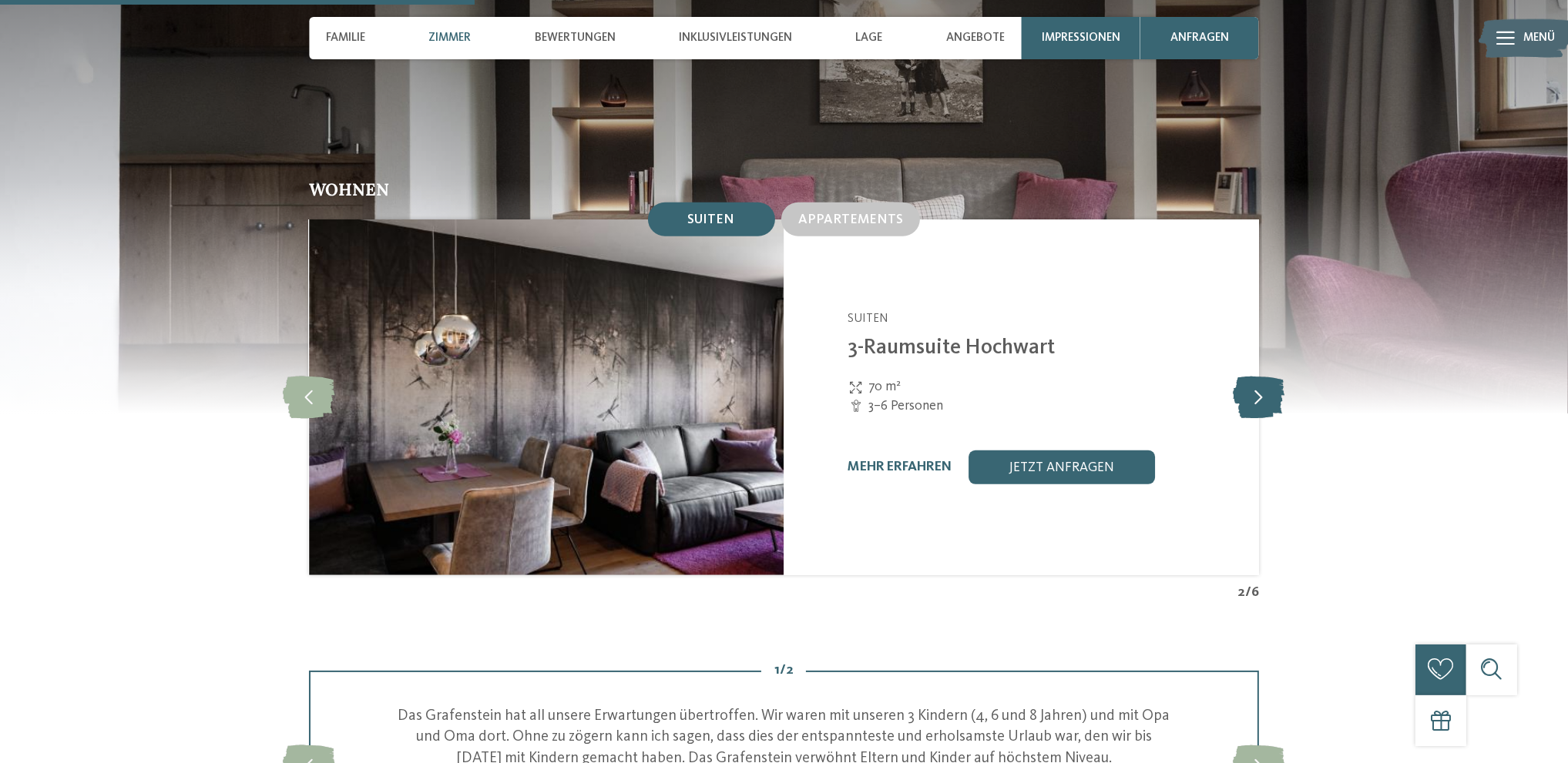
click at [1265, 378] on icon at bounding box center [1258, 397] width 51 height 43
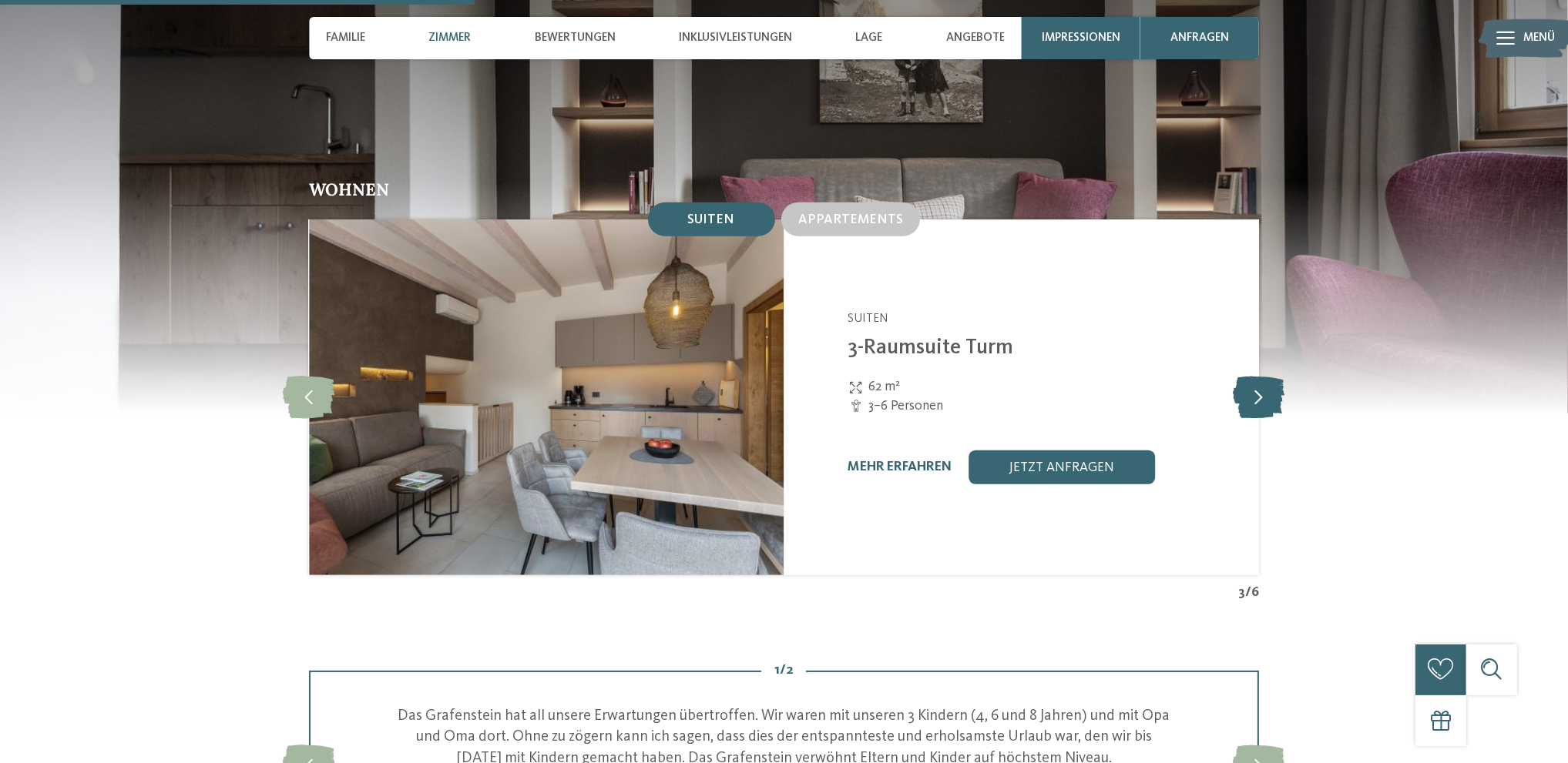
click at [1265, 378] on icon at bounding box center [1258, 397] width 51 height 43
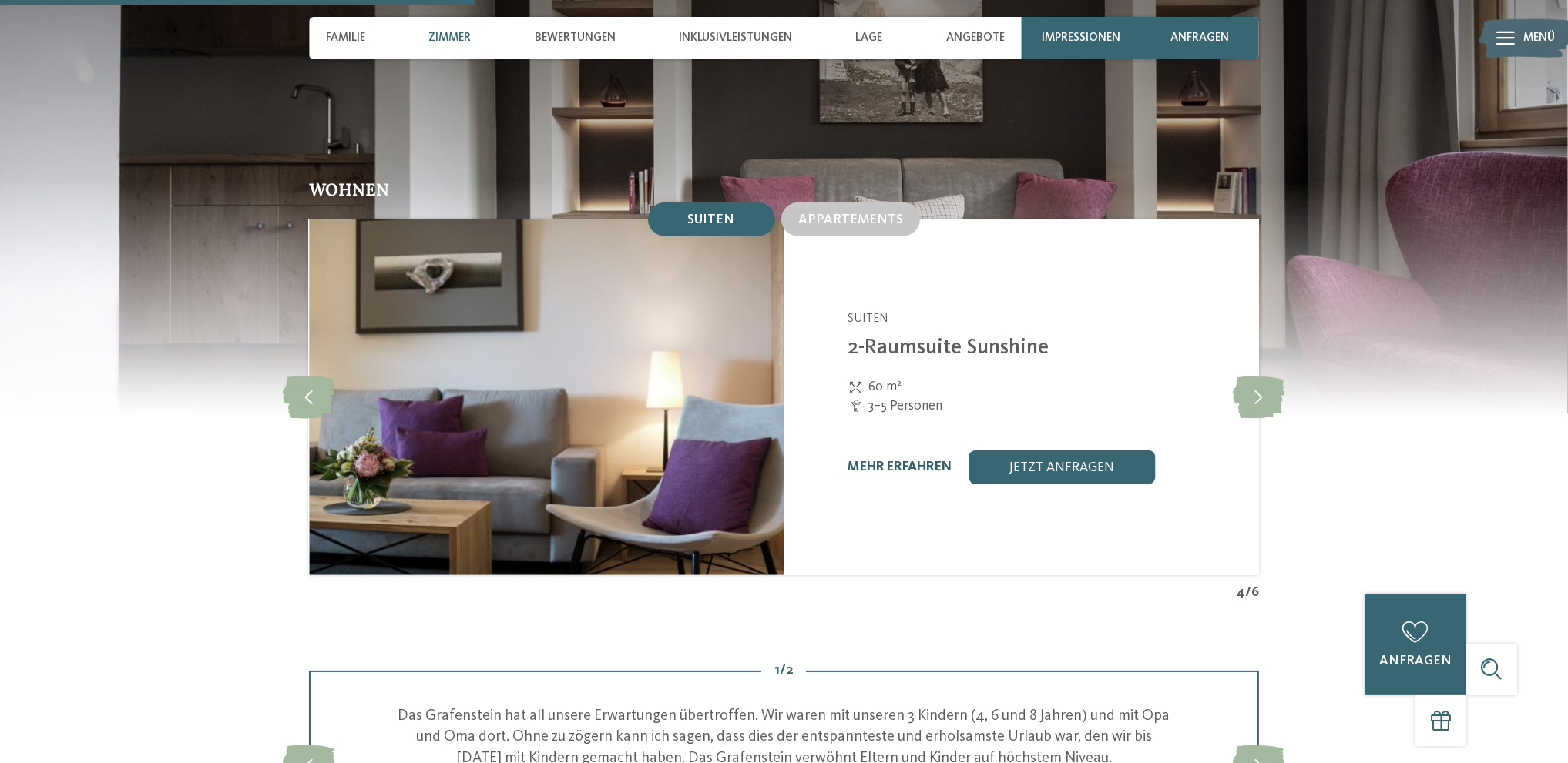
click at [906, 460] on link "mehr erfahren" at bounding box center [899, 467] width 104 height 13
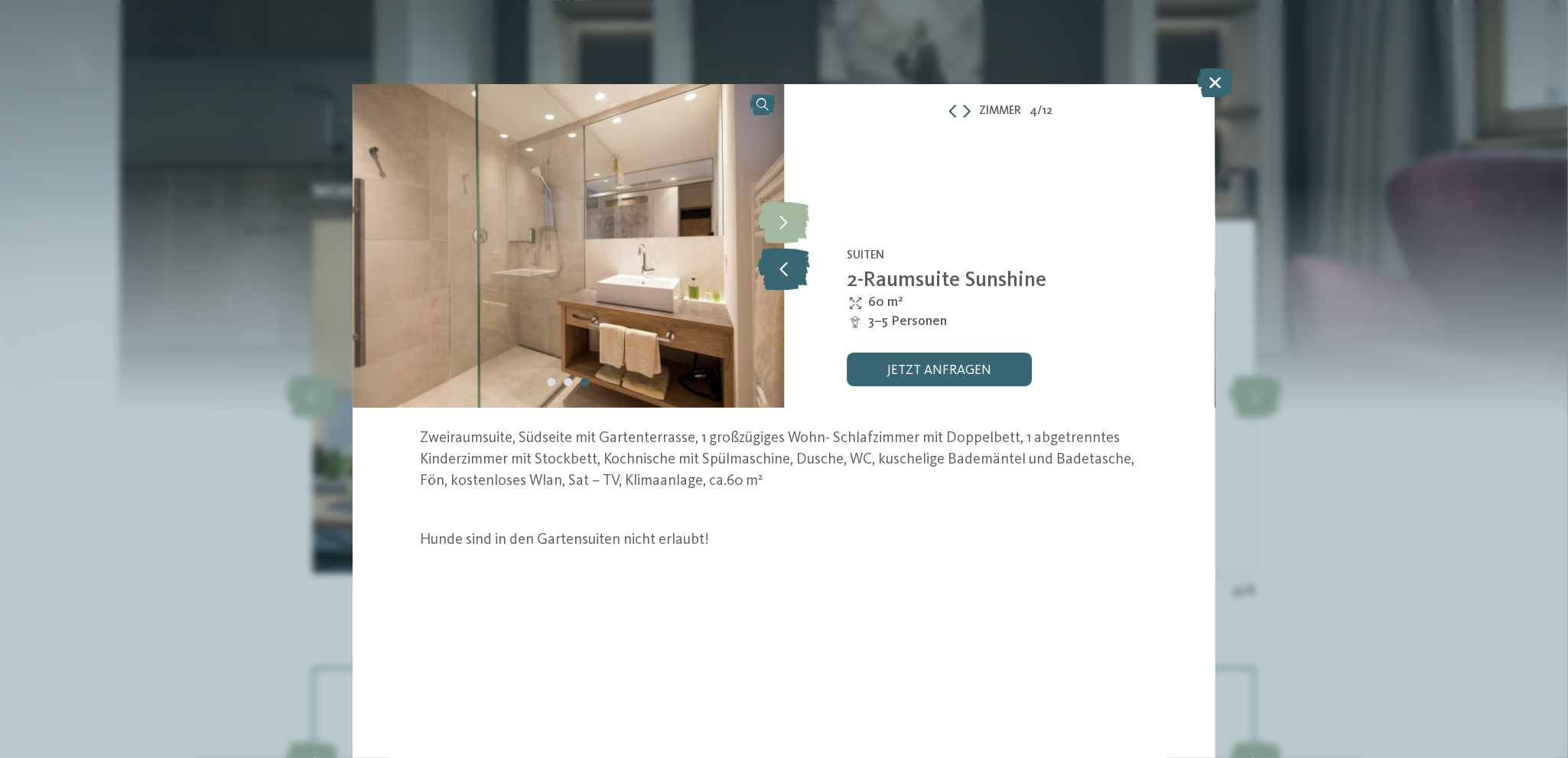
click at [782, 266] on icon at bounding box center [784, 269] width 52 height 42
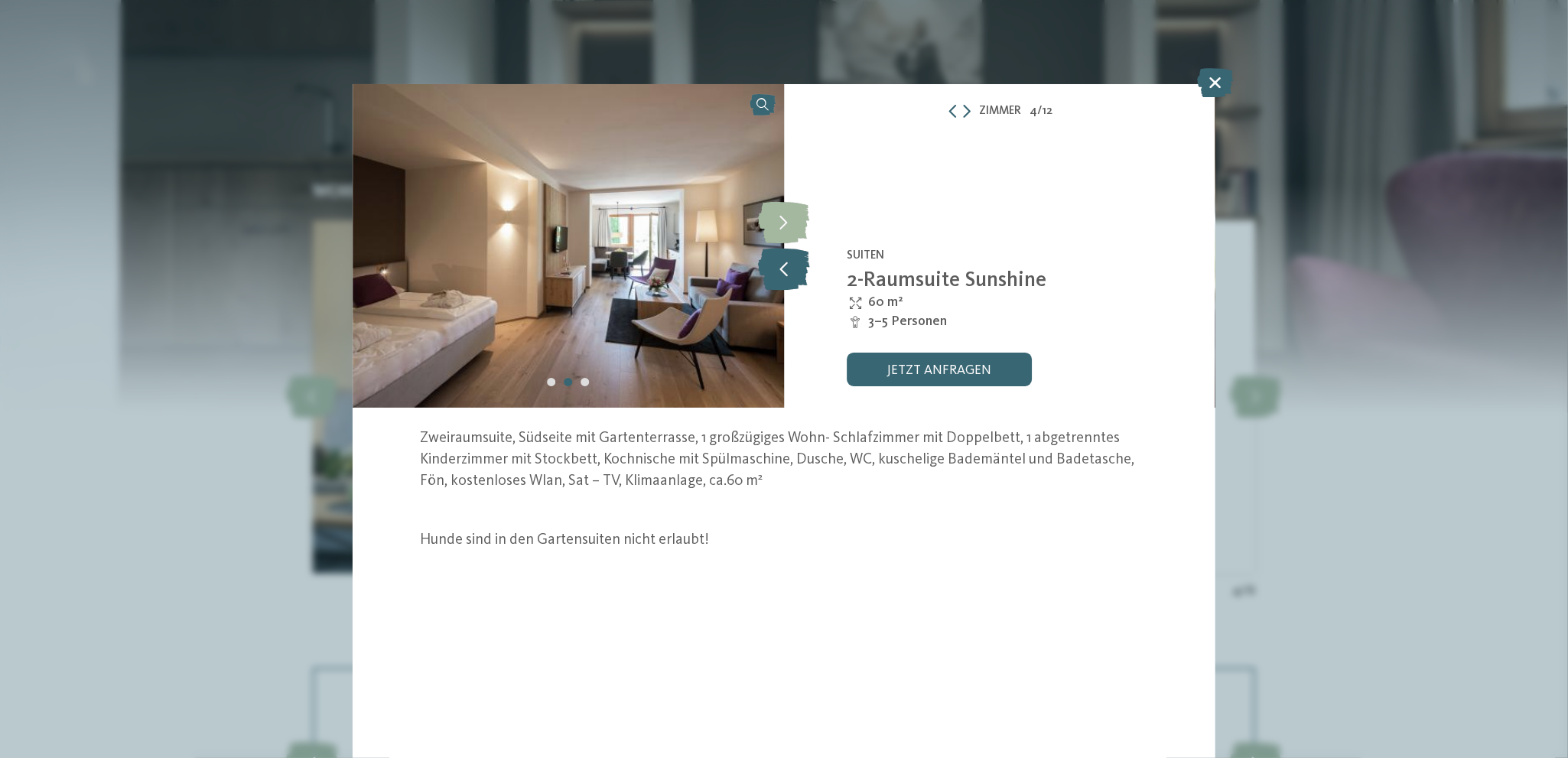
click at [782, 266] on icon at bounding box center [784, 269] width 52 height 42
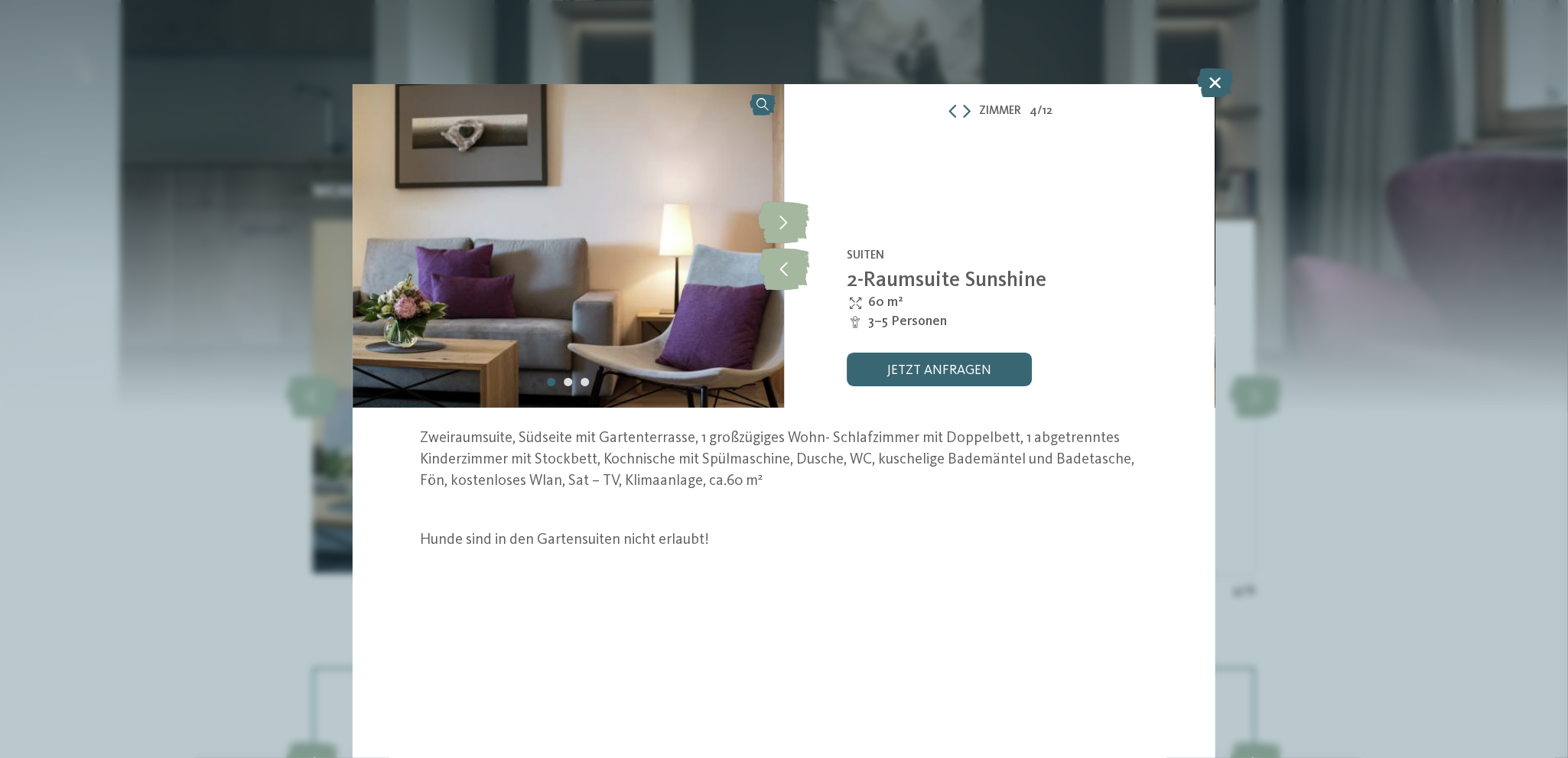
drag, startPoint x: 1216, startPoint y: 78, endPoint x: 1194, endPoint y: 123, distance: 50.1
click at [1216, 79] on icon at bounding box center [1215, 82] width 36 height 29
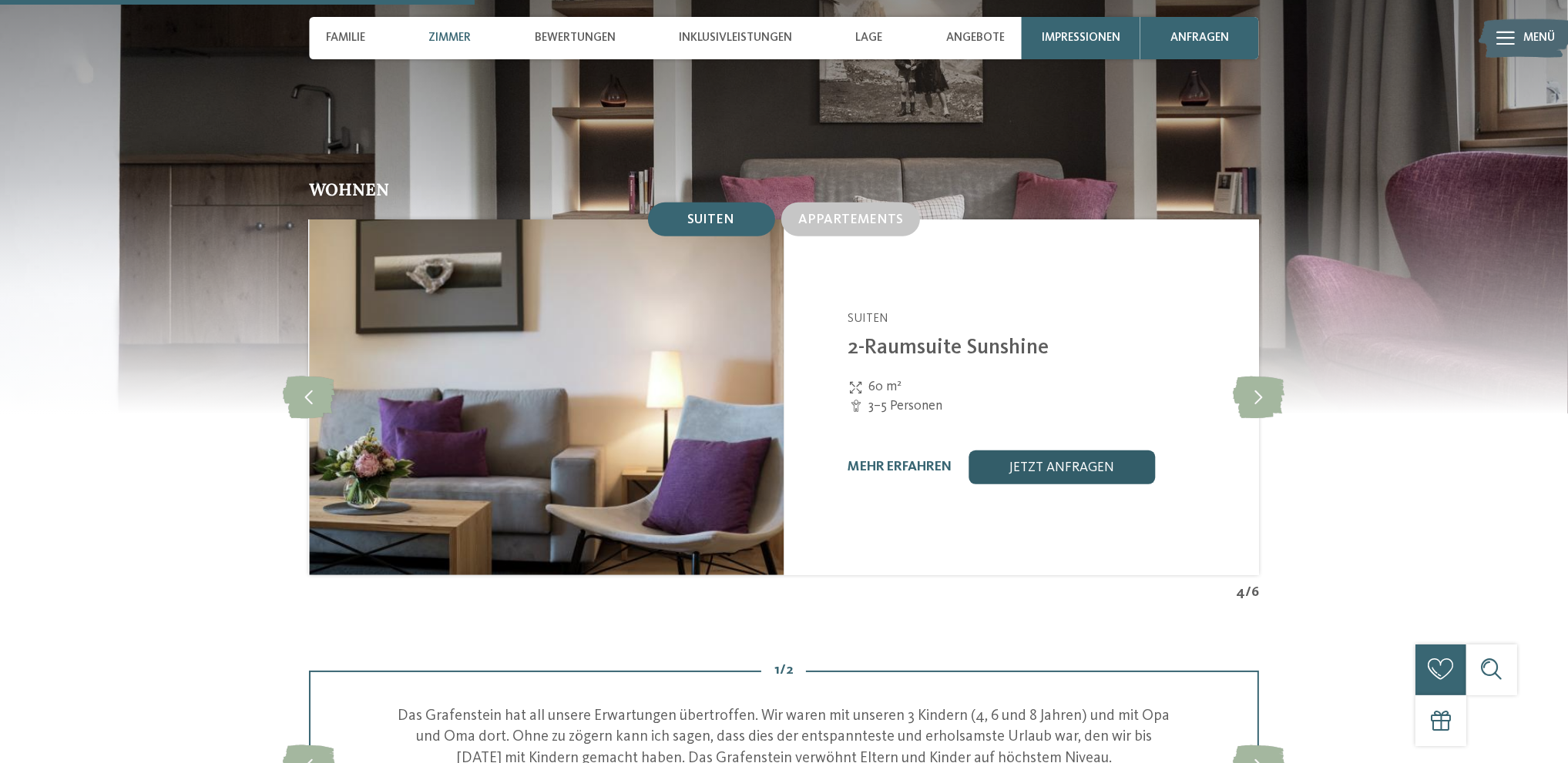
click at [1041, 450] on link "jetzt anfragen" at bounding box center [1061, 467] width 187 height 34
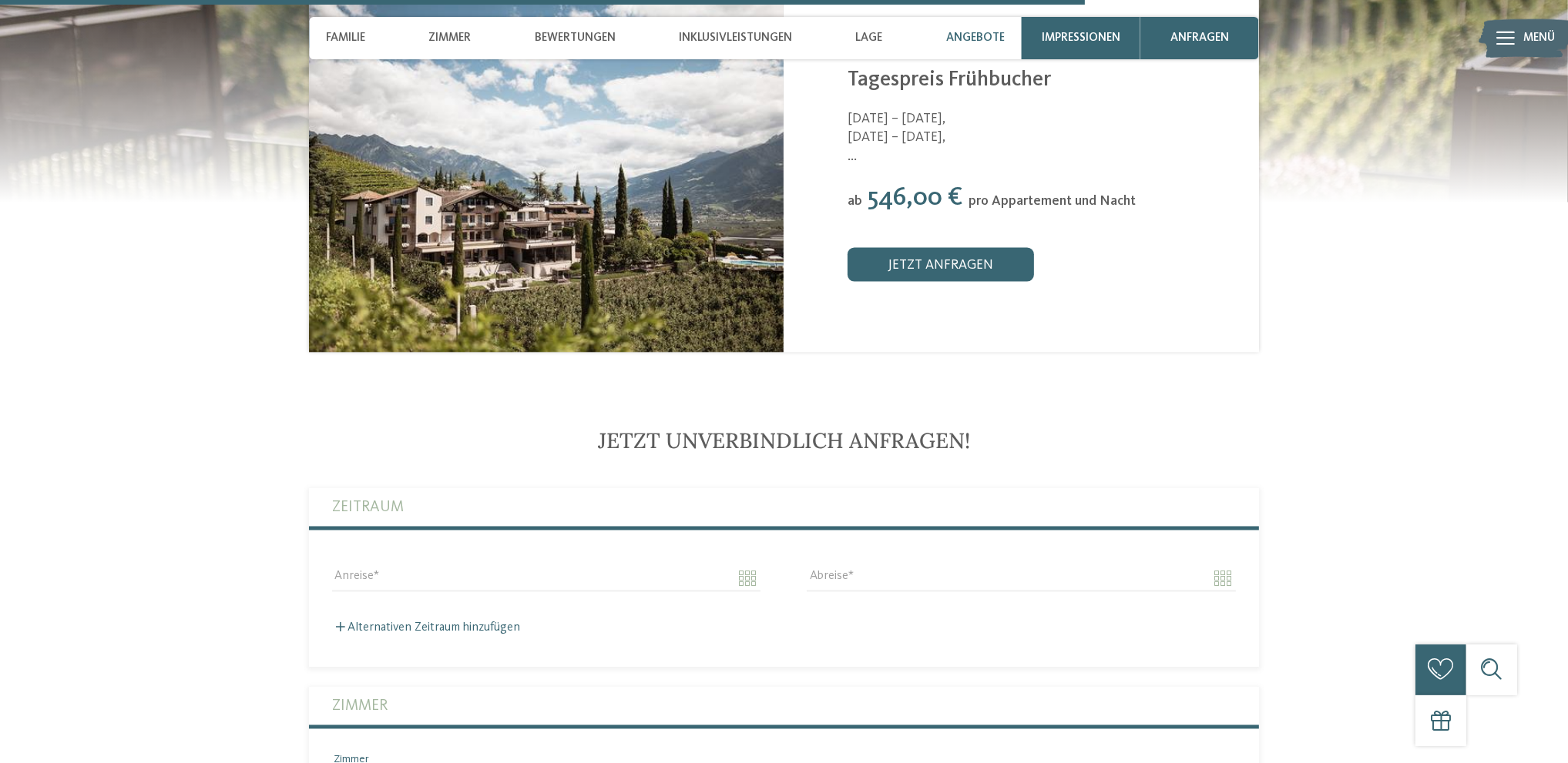
scroll to position [4193, 0]
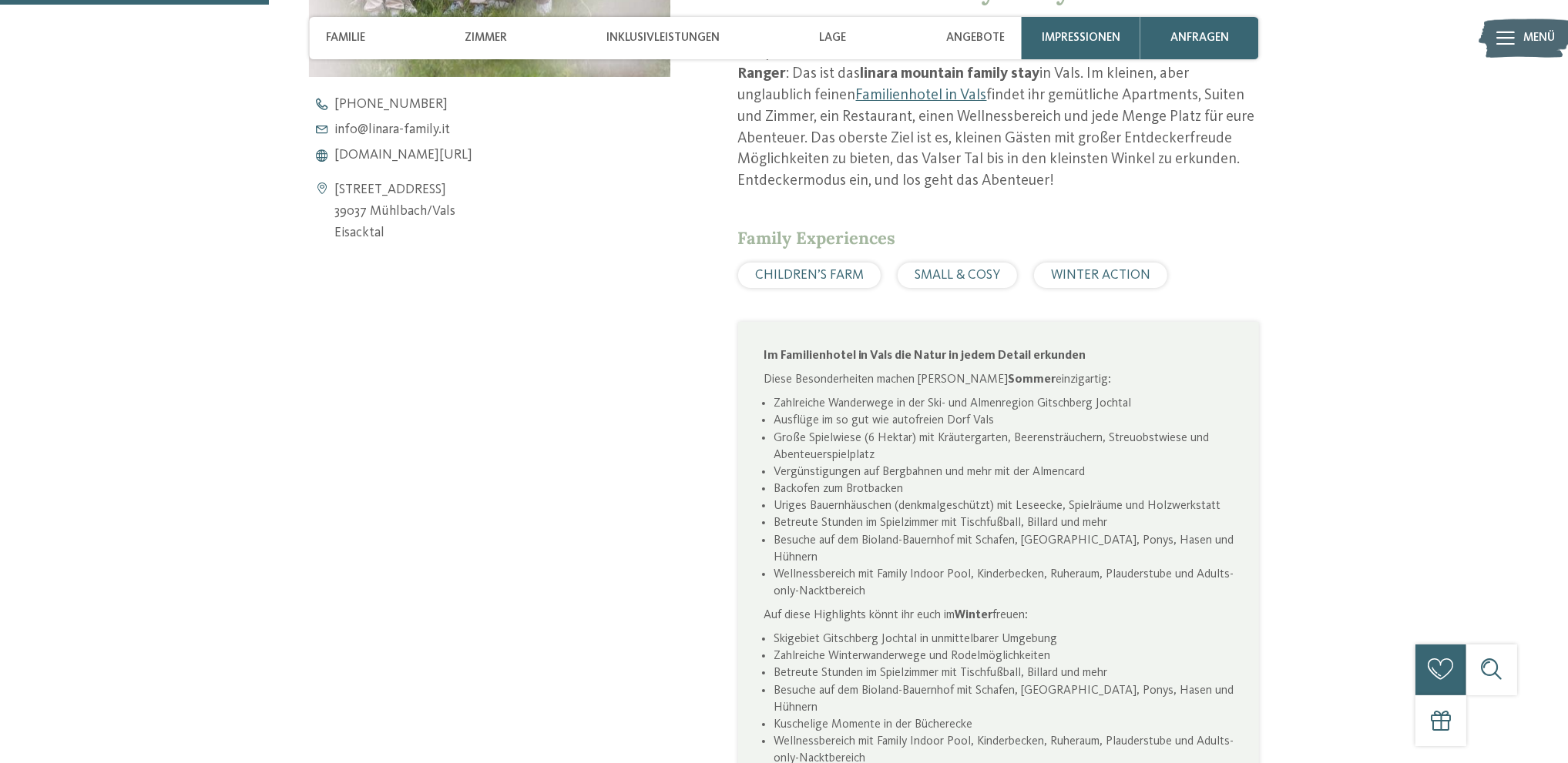
scroll to position [924, 0]
